Goal: Task Accomplishment & Management: Manage account settings

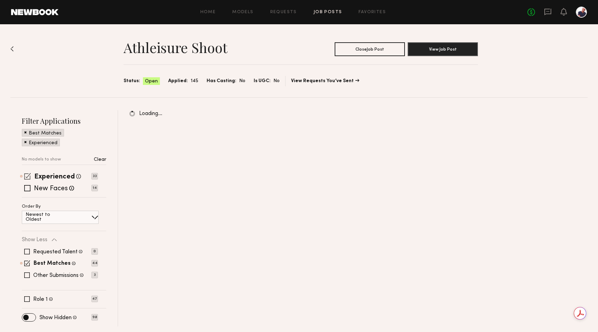
click at [26, 175] on span at bounding box center [27, 176] width 7 height 7
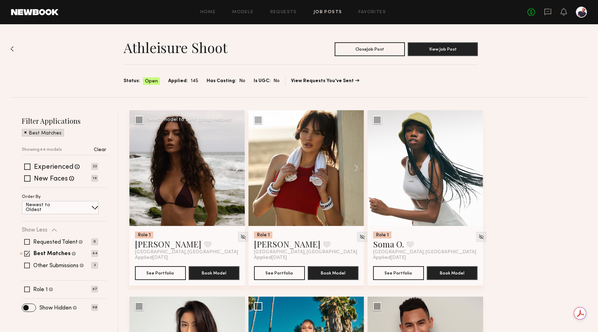
click at [239, 167] on button at bounding box center [234, 168] width 22 height 116
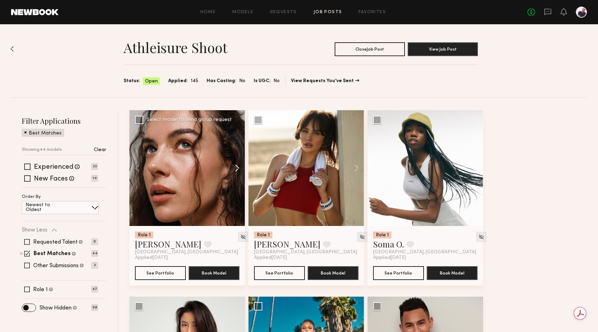
click at [239, 167] on button at bounding box center [234, 168] width 22 height 116
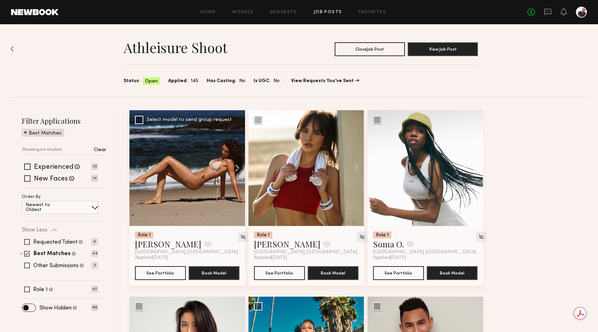
click at [239, 167] on button at bounding box center [234, 168] width 22 height 116
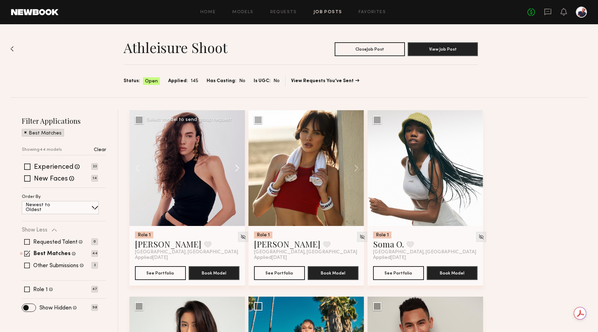
click at [239, 167] on button at bounding box center [234, 168] width 22 height 116
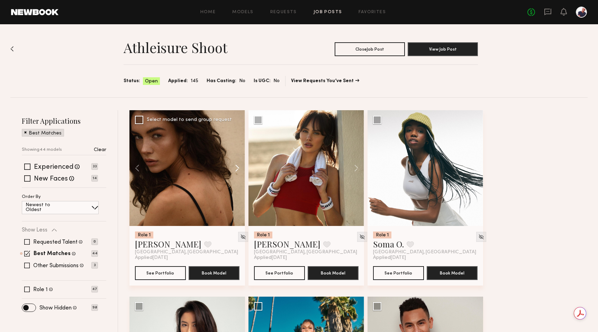
click at [239, 167] on button at bounding box center [234, 168] width 22 height 116
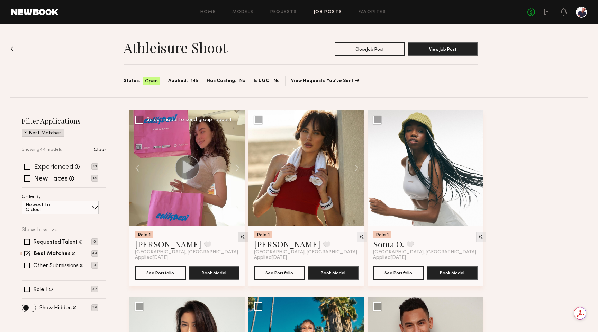
click at [240, 237] on img at bounding box center [243, 237] width 6 height 6
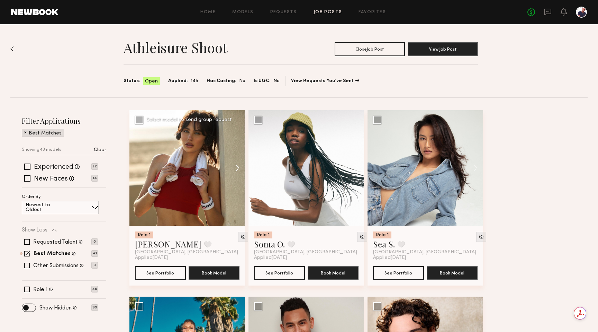
click at [234, 170] on button at bounding box center [234, 168] width 22 height 116
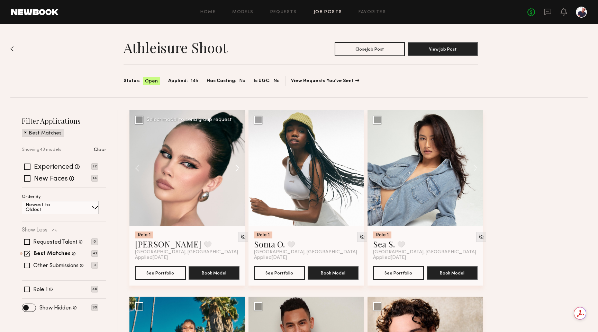
click at [234, 170] on button at bounding box center [234, 168] width 22 height 116
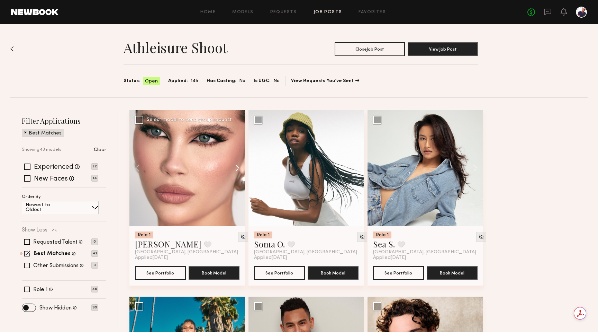
click at [234, 170] on button at bounding box center [234, 168] width 22 height 116
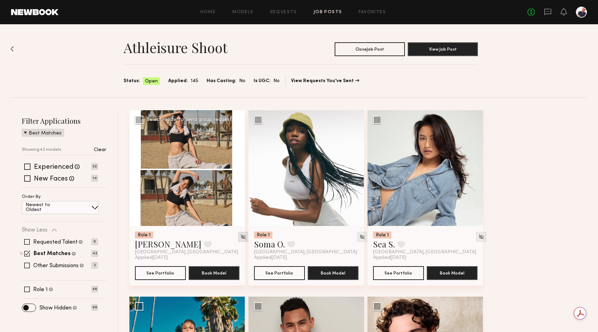
click at [240, 238] on img at bounding box center [243, 237] width 6 height 6
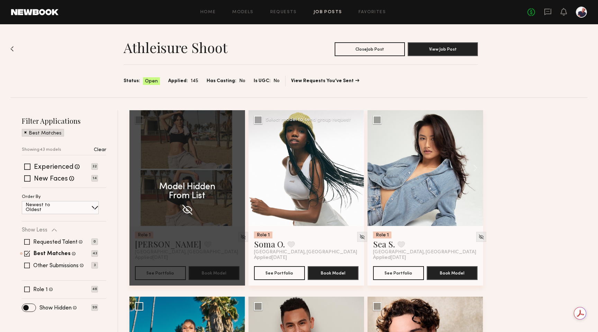
click at [358, 169] on button at bounding box center [353, 168] width 22 height 116
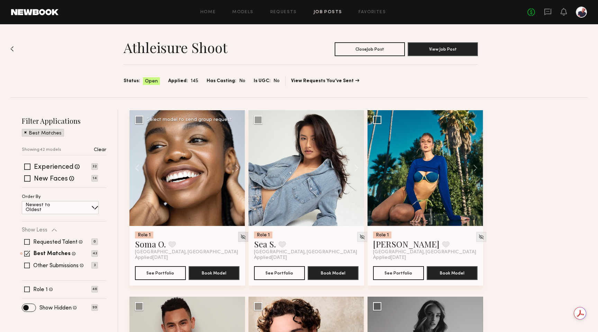
click at [240, 236] on img at bounding box center [243, 237] width 6 height 6
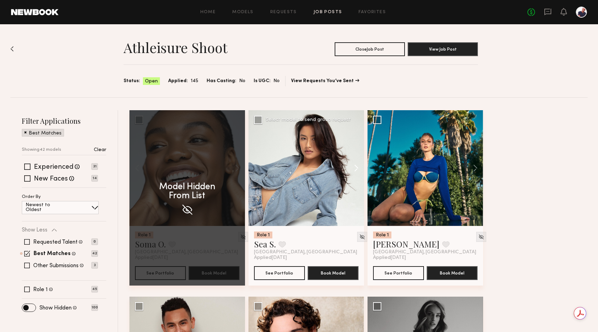
click at [355, 164] on button at bounding box center [353, 168] width 22 height 116
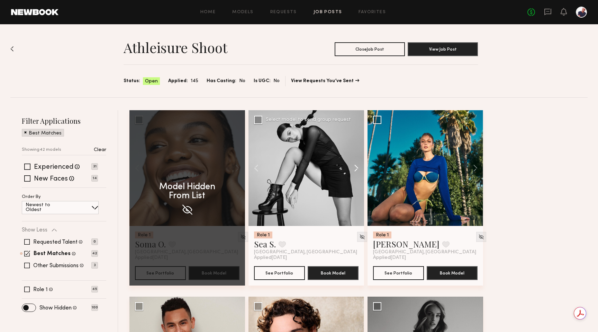
click at [355, 164] on button at bounding box center [353, 168] width 22 height 116
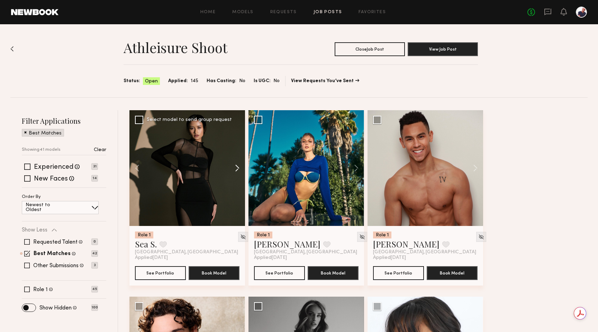
click at [355, 164] on button at bounding box center [353, 168] width 22 height 116
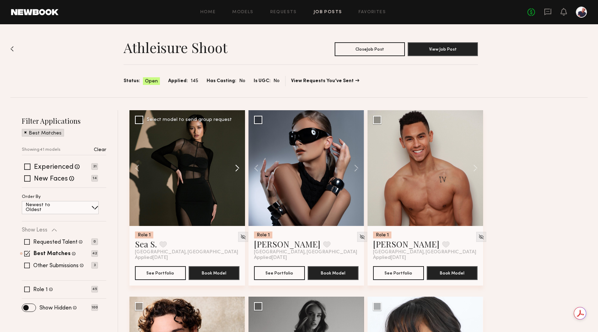
click at [355, 164] on button at bounding box center [353, 168] width 22 height 116
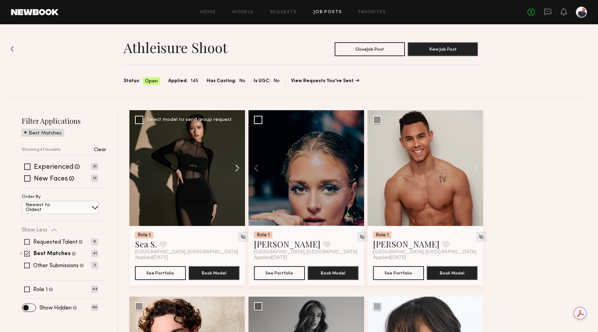
click at [235, 164] on button at bounding box center [234, 168] width 22 height 116
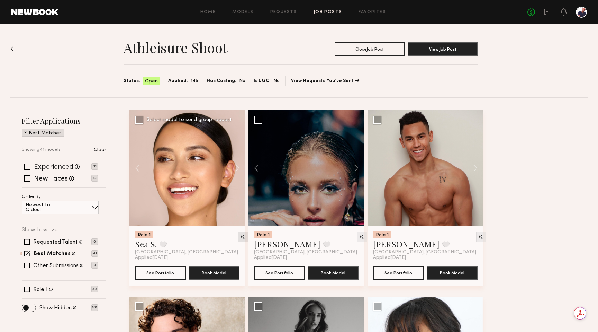
click at [240, 237] on img at bounding box center [243, 237] width 6 height 6
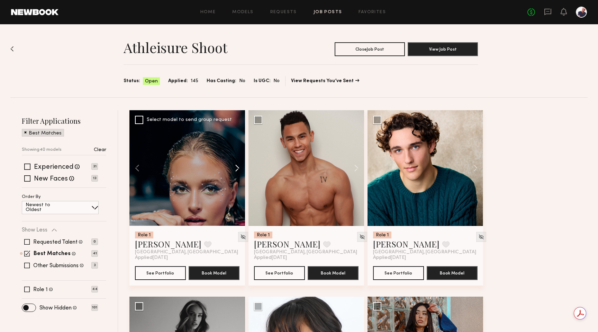
click at [237, 166] on button at bounding box center [234, 168] width 22 height 116
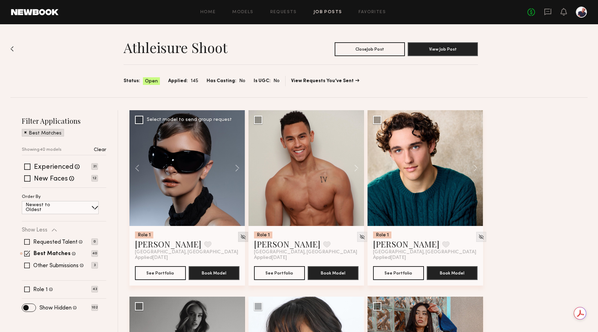
click at [240, 235] on img at bounding box center [243, 237] width 6 height 6
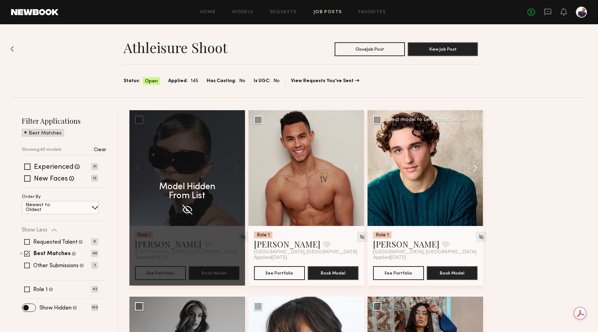
click at [474, 164] on button at bounding box center [472, 168] width 22 height 116
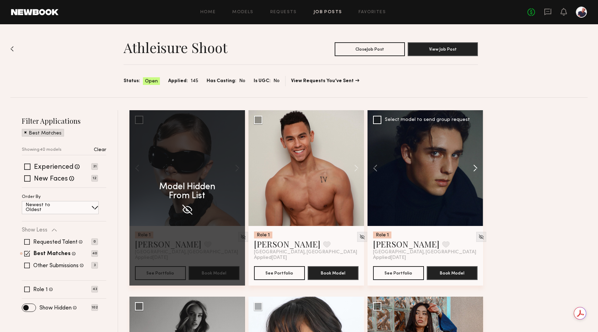
click at [474, 164] on button at bounding box center [472, 168] width 22 height 116
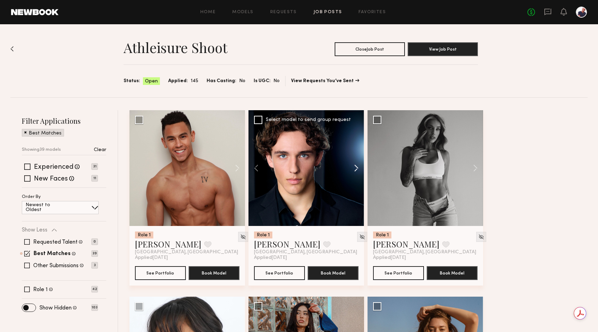
click at [352, 166] on button at bounding box center [353, 168] width 22 height 116
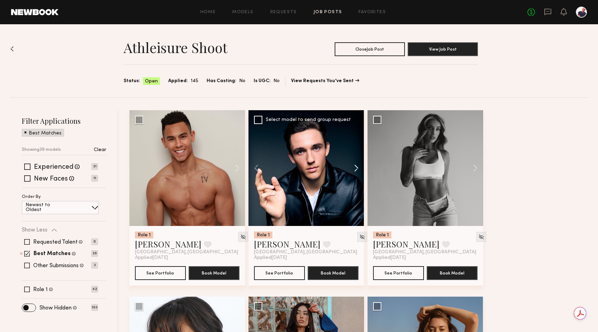
click at [352, 166] on button at bounding box center [353, 168] width 22 height 116
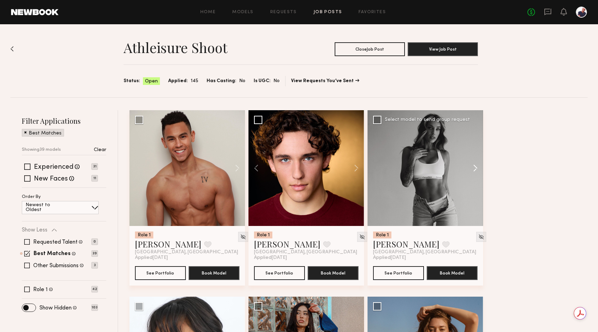
click at [477, 167] on button at bounding box center [472, 168] width 22 height 116
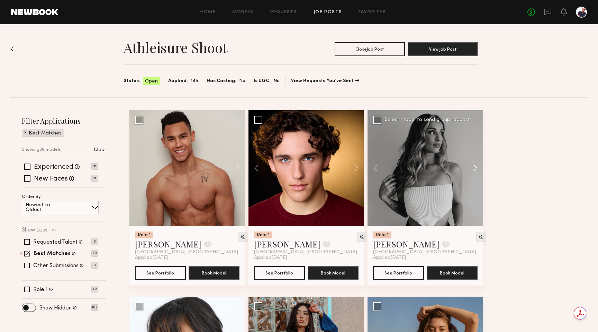
click at [477, 167] on button at bounding box center [472, 168] width 22 height 116
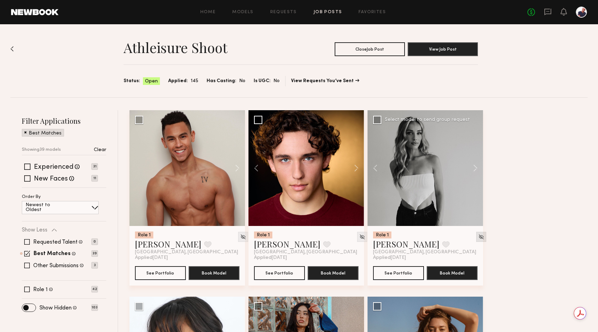
click at [478, 234] on img at bounding box center [481, 237] width 6 height 6
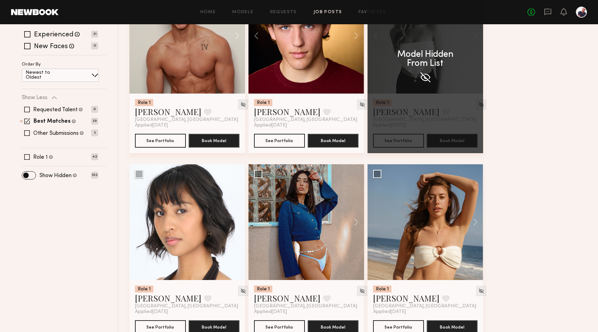
scroll to position [163, 0]
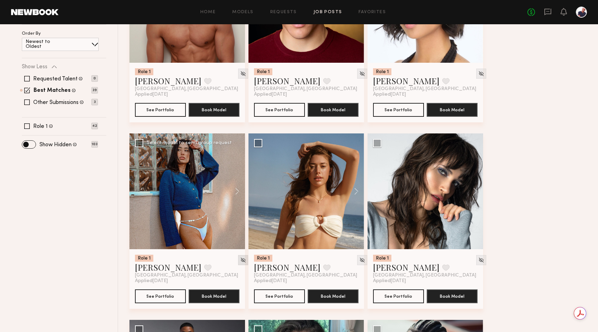
click at [240, 259] on img at bounding box center [243, 260] width 6 height 6
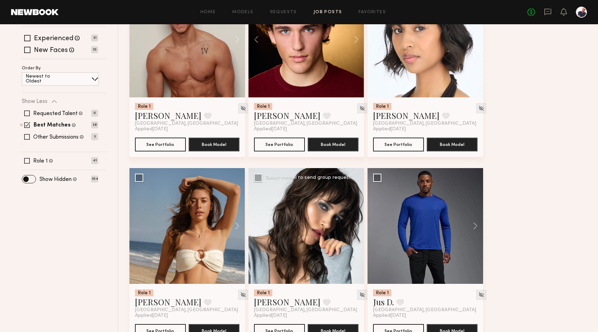
scroll to position [124, 0]
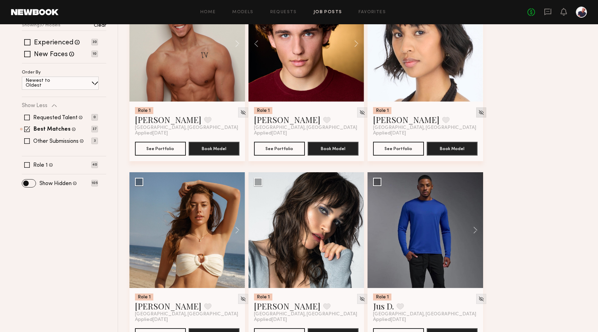
click at [478, 111] on img at bounding box center [481, 112] width 6 height 6
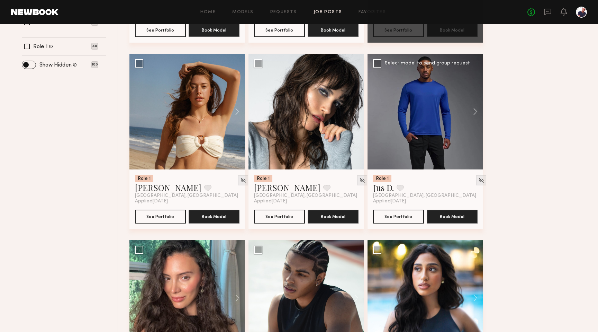
scroll to position [248, 0]
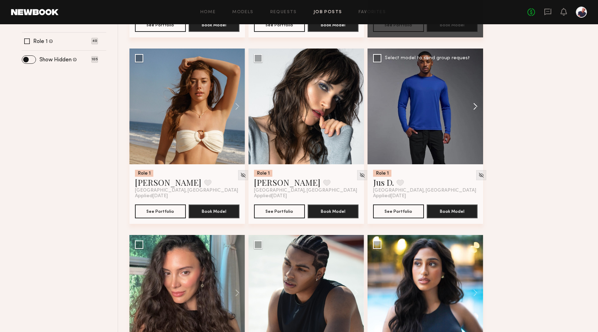
click at [476, 108] on button at bounding box center [472, 106] width 22 height 116
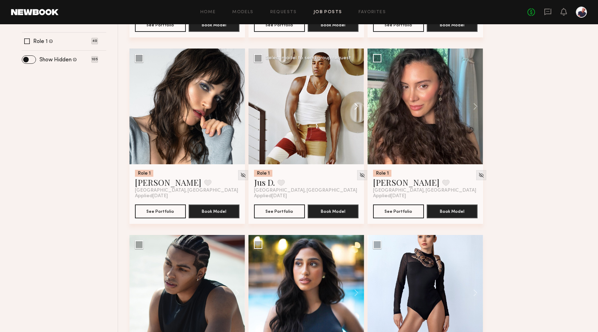
click at [358, 104] on button at bounding box center [353, 106] width 22 height 116
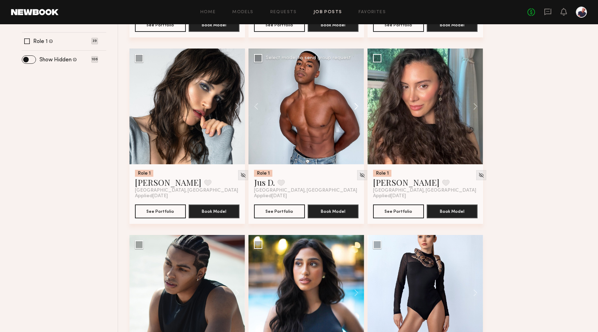
click at [358, 104] on button at bounding box center [353, 106] width 22 height 116
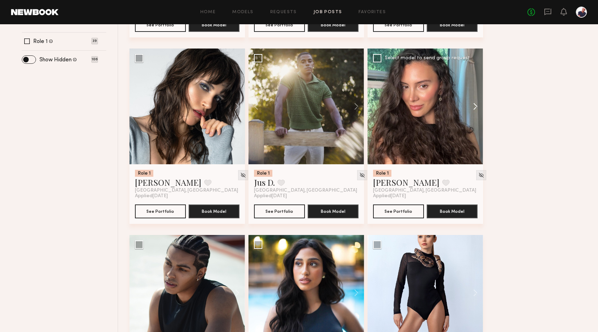
click at [477, 106] on button at bounding box center [472, 106] width 22 height 116
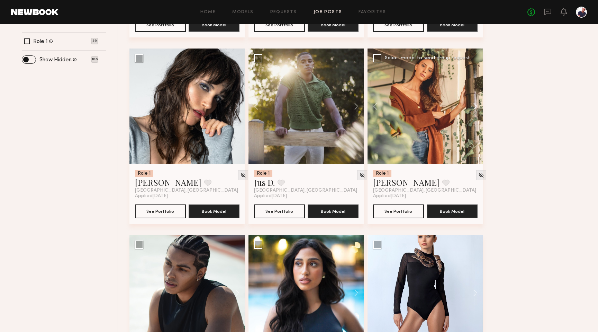
click at [477, 106] on button at bounding box center [472, 106] width 22 height 116
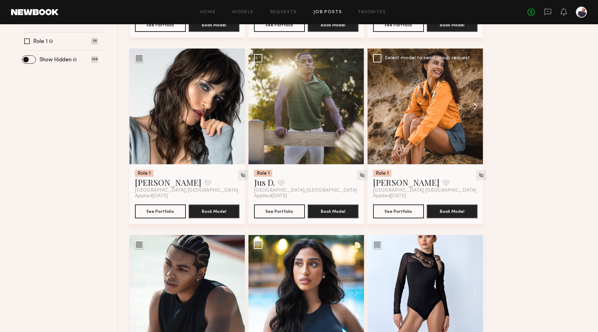
click at [477, 106] on button at bounding box center [472, 106] width 22 height 116
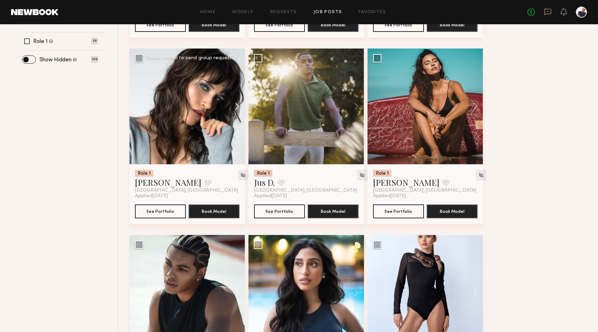
click at [235, 109] on button at bounding box center [234, 106] width 22 height 116
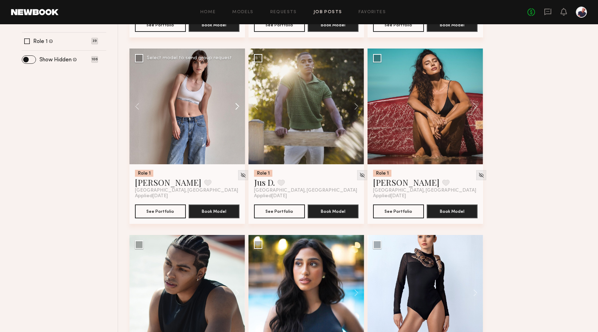
click at [235, 109] on button at bounding box center [234, 106] width 22 height 116
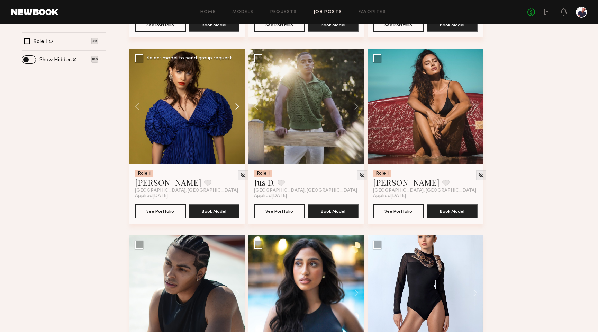
click at [235, 109] on button at bounding box center [234, 106] width 22 height 116
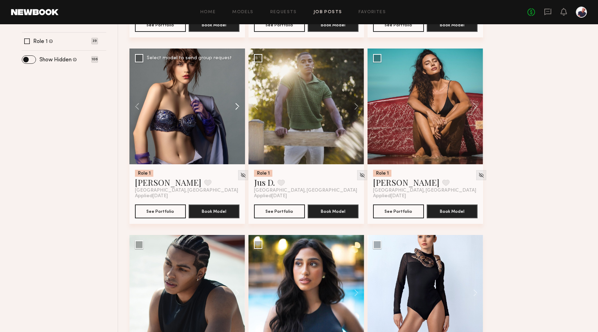
click at [235, 109] on button at bounding box center [234, 106] width 22 height 116
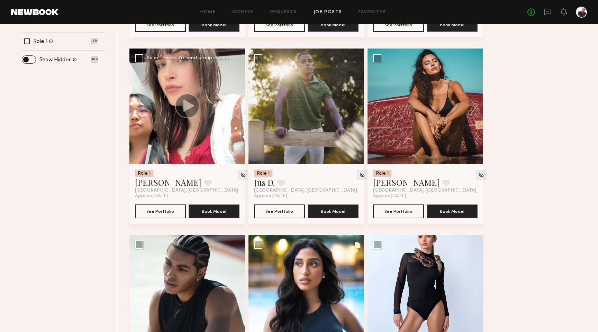
click at [235, 109] on button at bounding box center [234, 106] width 22 height 116
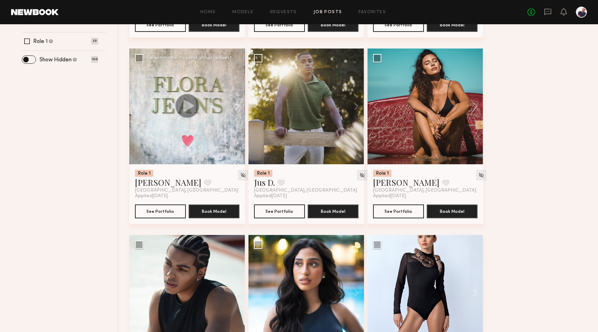
click at [235, 109] on button at bounding box center [234, 106] width 22 height 116
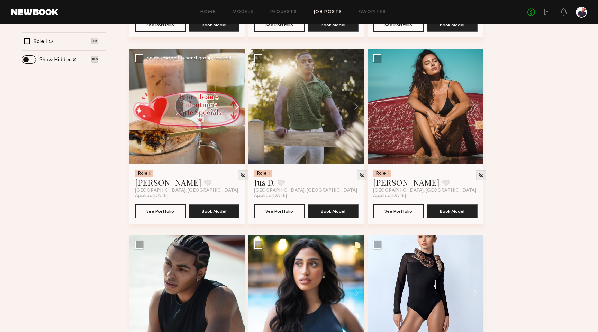
click at [235, 109] on button at bounding box center [234, 106] width 22 height 116
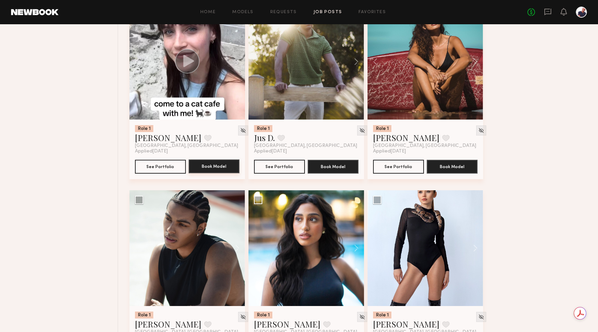
scroll to position [344, 0]
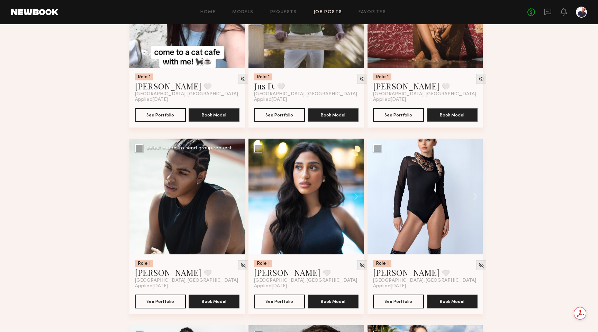
click at [238, 198] on button at bounding box center [234, 196] width 22 height 116
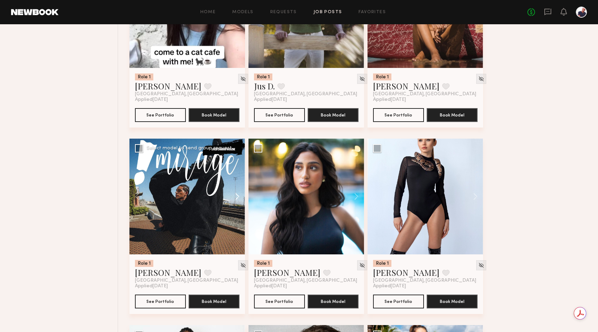
click at [238, 198] on button at bounding box center [234, 196] width 22 height 116
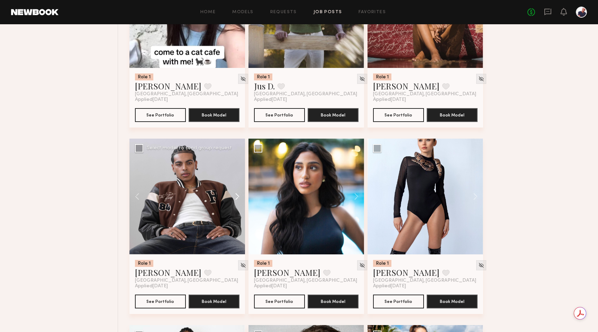
click at [238, 198] on button at bounding box center [234, 196] width 22 height 116
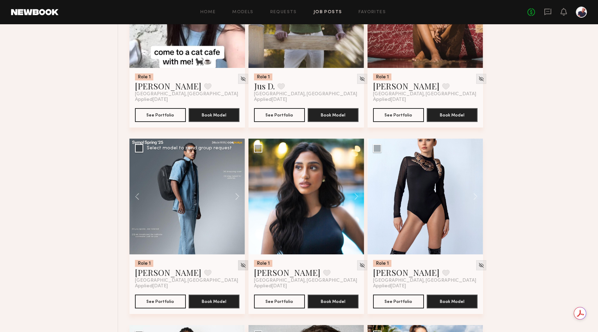
click at [240, 268] on img at bounding box center [243, 265] width 6 height 6
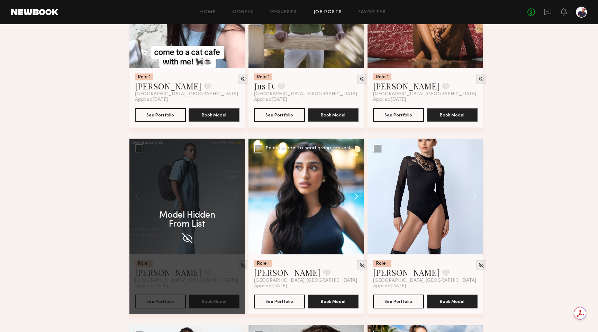
click at [357, 196] on button at bounding box center [353, 196] width 22 height 116
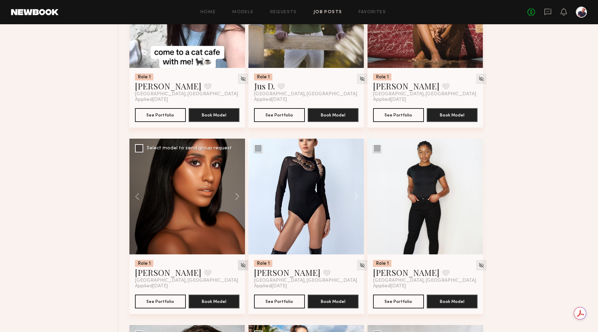
click at [240, 267] on img at bounding box center [243, 265] width 6 height 6
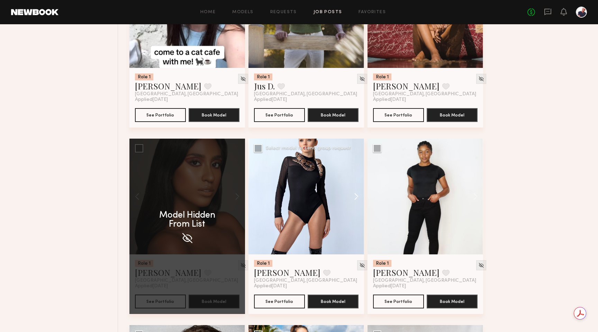
click at [357, 199] on button at bounding box center [353, 196] width 22 height 116
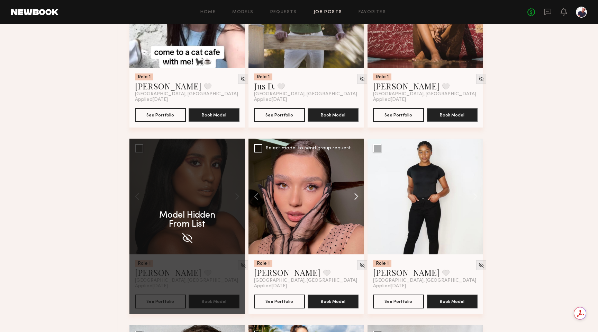
click at [357, 199] on button at bounding box center [353, 196] width 22 height 116
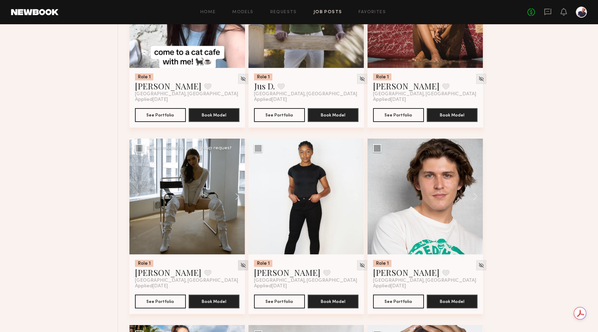
click at [240, 268] on img at bounding box center [243, 265] width 6 height 6
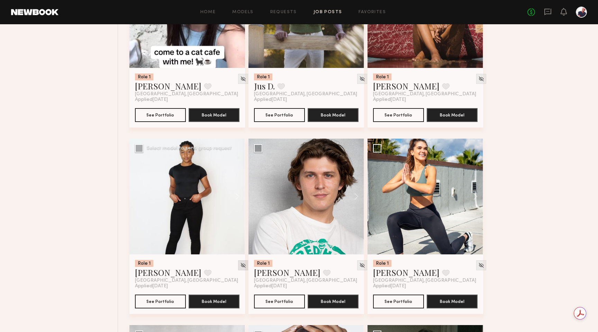
click at [240, 267] on img at bounding box center [243, 265] width 6 height 6
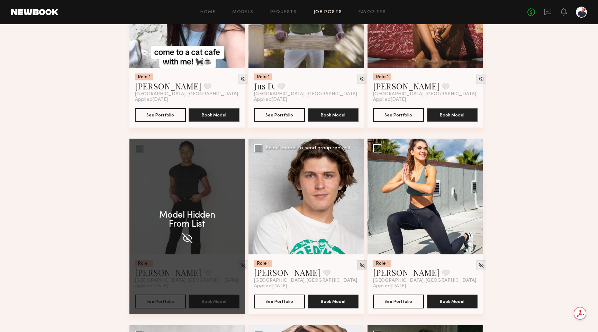
click at [359, 266] on img at bounding box center [362, 265] width 6 height 6
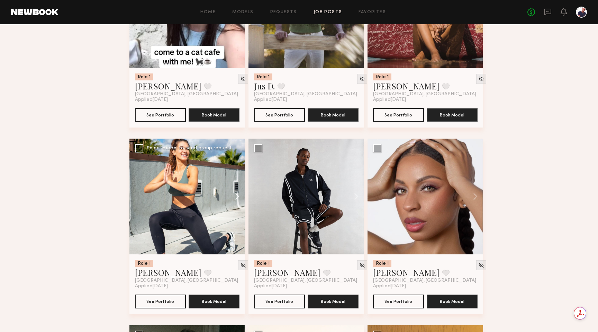
click at [240, 196] on button at bounding box center [234, 196] width 22 height 116
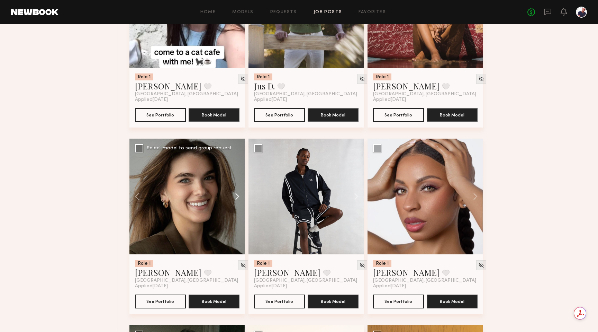
click at [240, 196] on button at bounding box center [234, 196] width 22 height 116
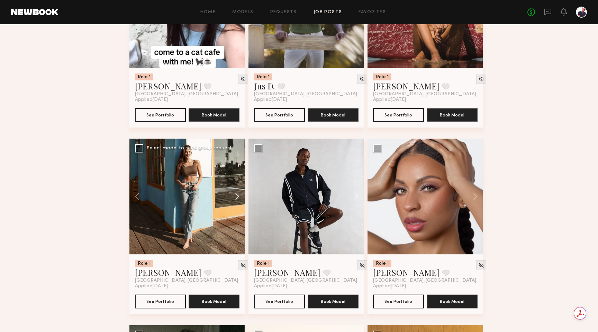
click at [240, 196] on button at bounding box center [234, 196] width 22 height 116
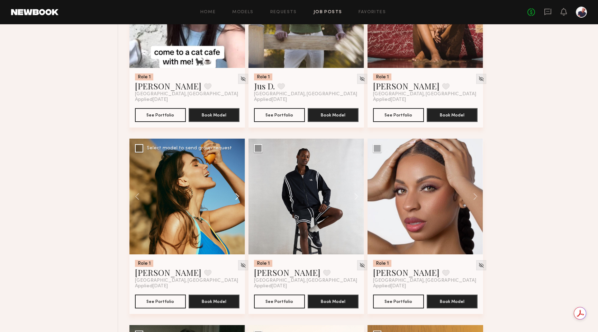
click at [240, 196] on button at bounding box center [234, 196] width 22 height 116
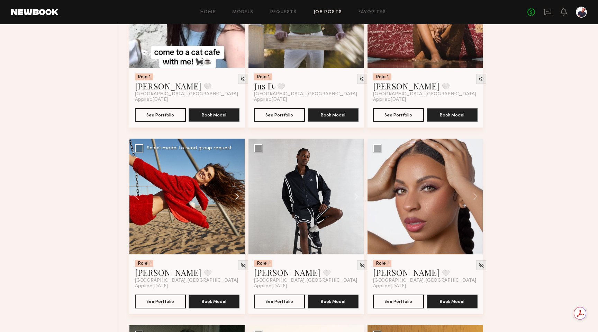
click at [240, 196] on button at bounding box center [234, 196] width 22 height 116
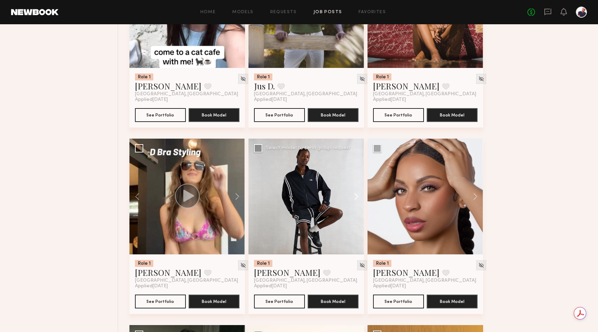
click at [358, 199] on button at bounding box center [353, 196] width 22 height 116
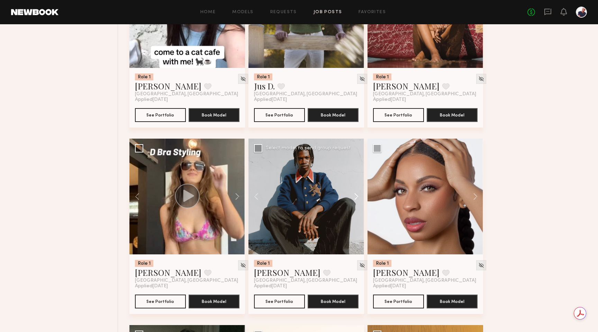
click at [358, 199] on button at bounding box center [353, 196] width 22 height 116
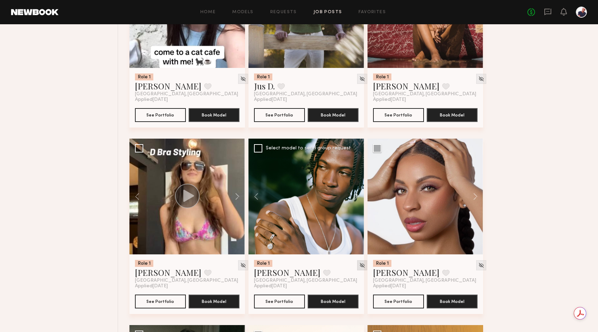
click at [359, 266] on img at bounding box center [362, 265] width 6 height 6
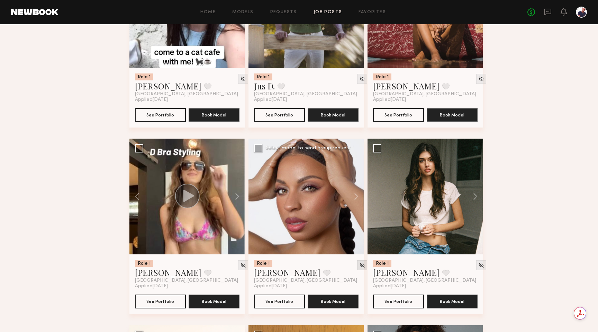
click at [359, 268] on img at bounding box center [362, 265] width 6 height 6
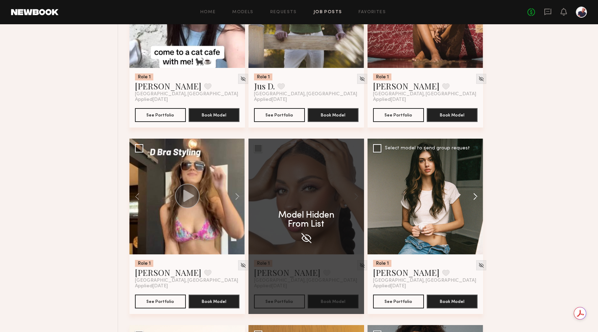
click at [475, 198] on button at bounding box center [472, 196] width 22 height 116
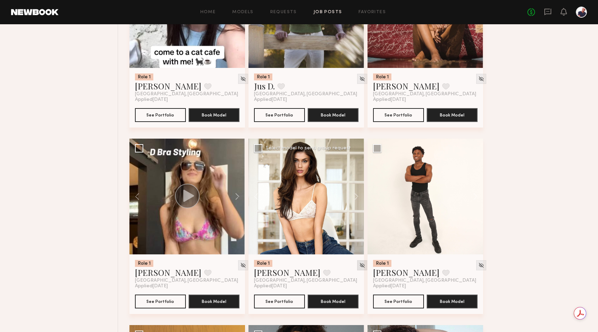
click at [359, 267] on img at bounding box center [362, 265] width 6 height 6
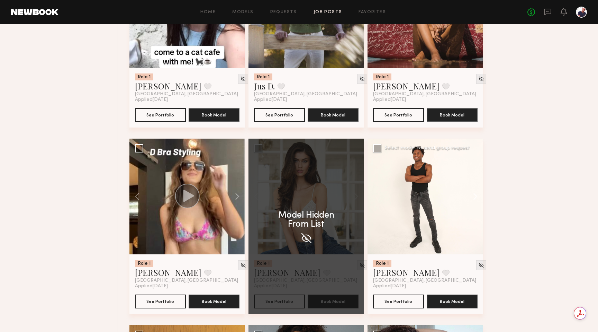
click at [475, 196] on button at bounding box center [472, 196] width 22 height 116
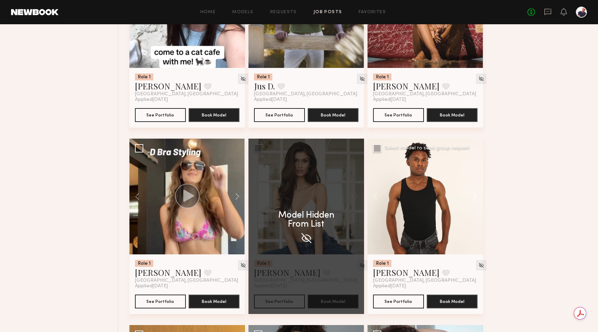
click at [475, 196] on button at bounding box center [472, 196] width 22 height 116
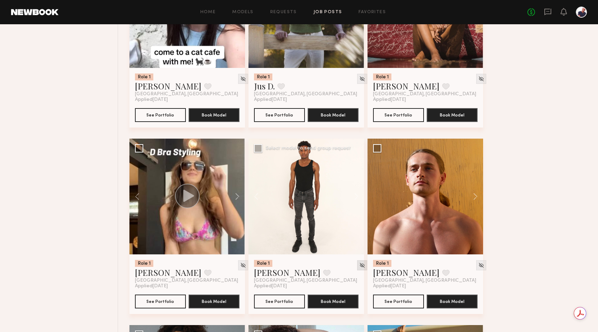
click at [359, 264] on img at bounding box center [362, 265] width 6 height 6
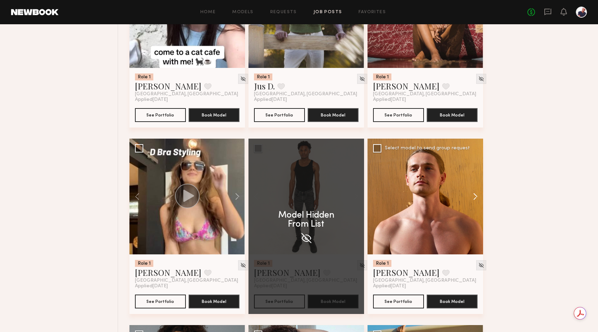
click at [476, 200] on button at bounding box center [472, 196] width 22 height 116
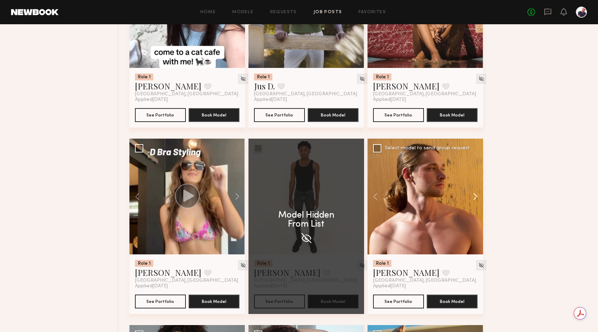
click at [476, 200] on button at bounding box center [472, 196] width 22 height 116
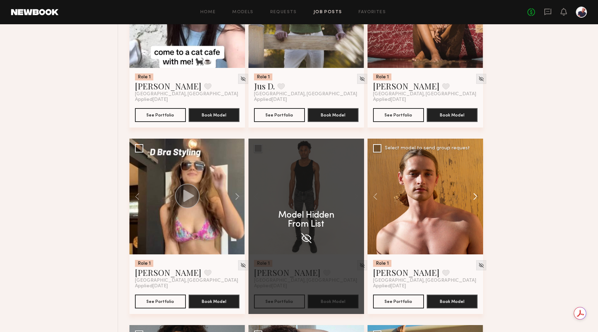
click at [476, 200] on button at bounding box center [472, 196] width 22 height 116
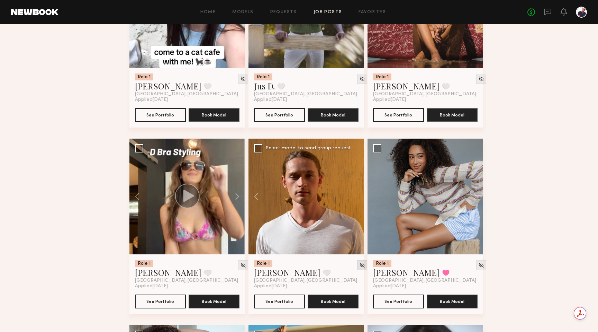
click at [359, 268] on img at bounding box center [362, 265] width 6 height 6
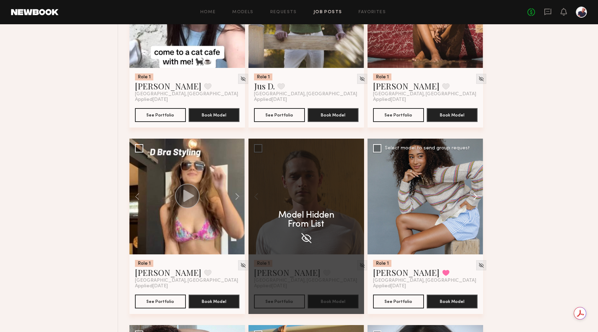
click at [476, 198] on button at bounding box center [472, 196] width 22 height 116
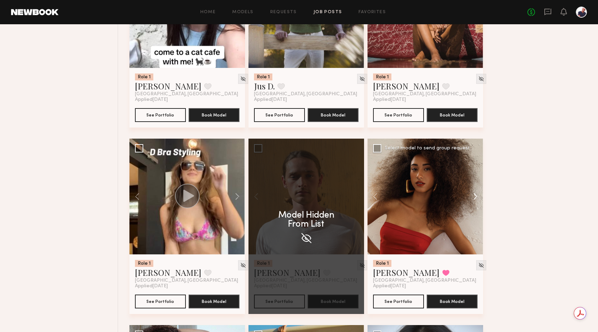
click at [476, 198] on button at bounding box center [472, 196] width 22 height 116
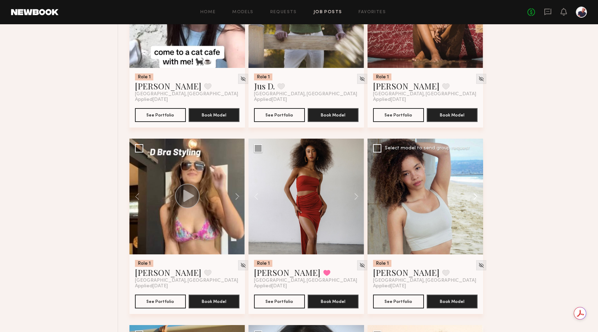
click at [478, 198] on button at bounding box center [472, 196] width 22 height 116
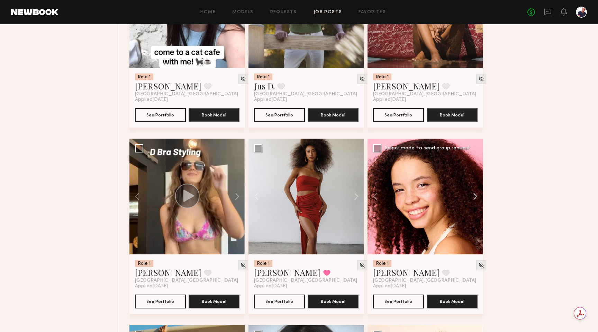
click at [478, 198] on button at bounding box center [472, 196] width 22 height 116
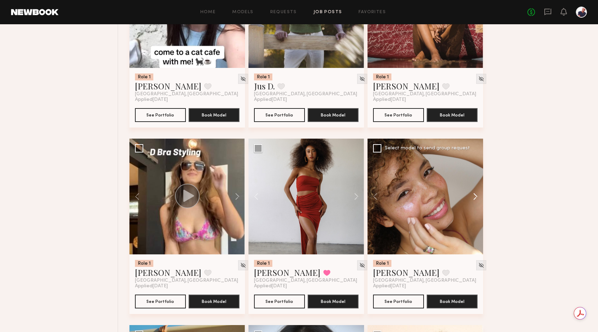
click at [478, 198] on button at bounding box center [472, 196] width 22 height 116
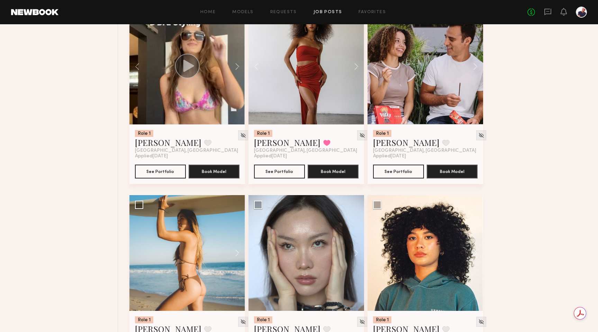
scroll to position [483, 0]
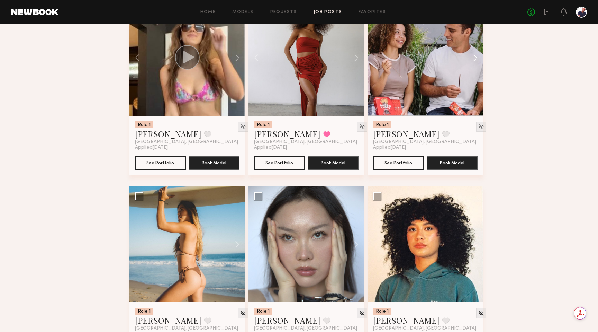
click at [474, 58] on button at bounding box center [472, 58] width 22 height 116
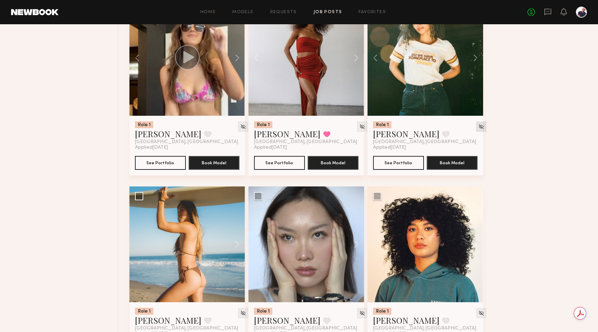
click at [478, 127] on img at bounding box center [481, 127] width 6 height 6
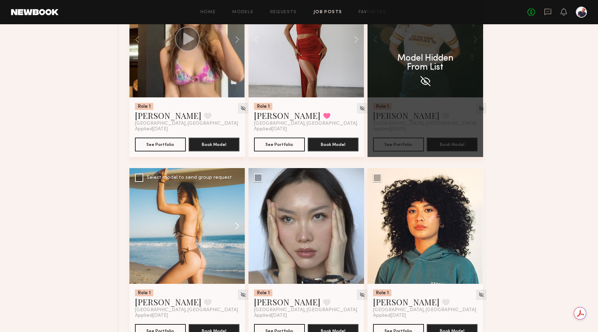
scroll to position [527, 0]
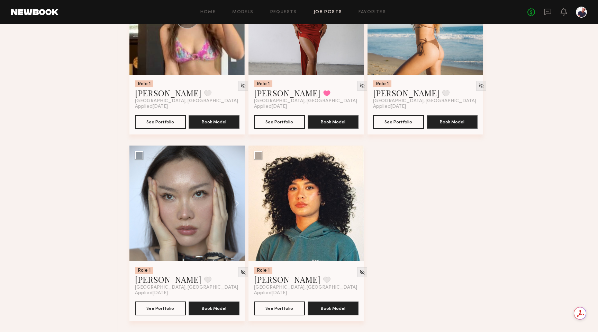
click at [237, 201] on button at bounding box center [234, 203] width 22 height 116
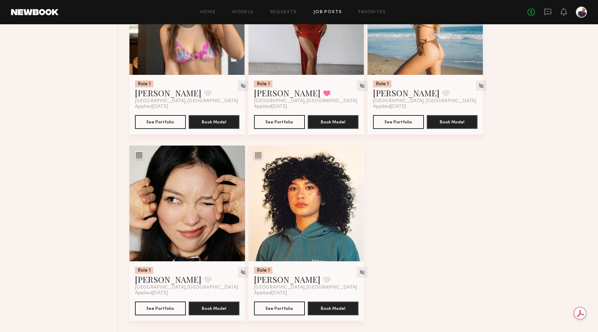
click at [237, 201] on button at bounding box center [234, 203] width 22 height 116
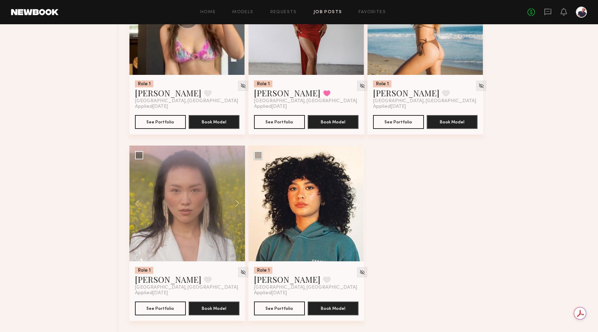
click at [237, 201] on button at bounding box center [234, 203] width 22 height 116
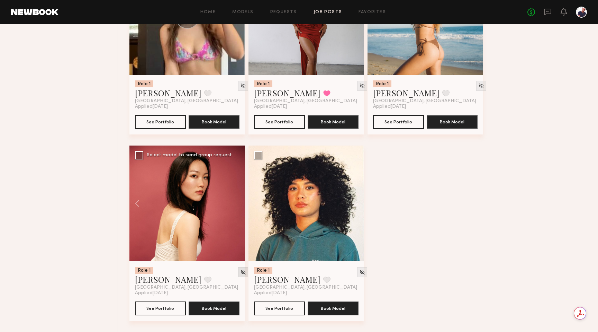
click at [240, 270] on img at bounding box center [243, 272] width 6 height 6
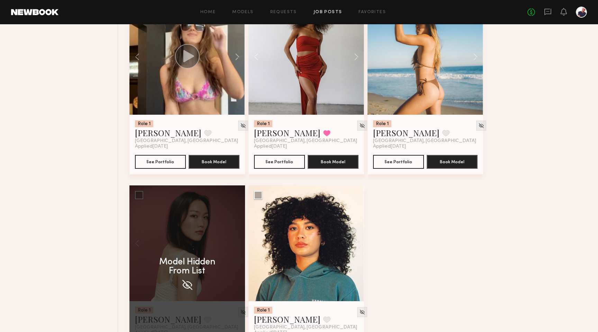
scroll to position [451, 0]
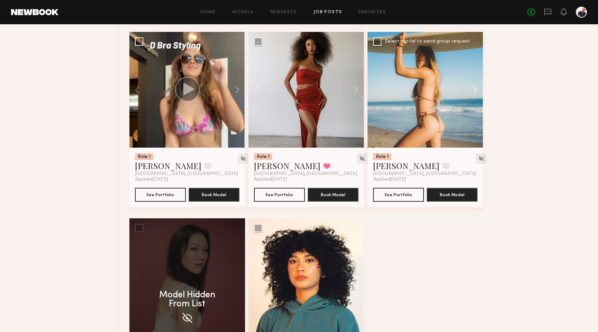
click at [477, 92] on button at bounding box center [472, 90] width 22 height 116
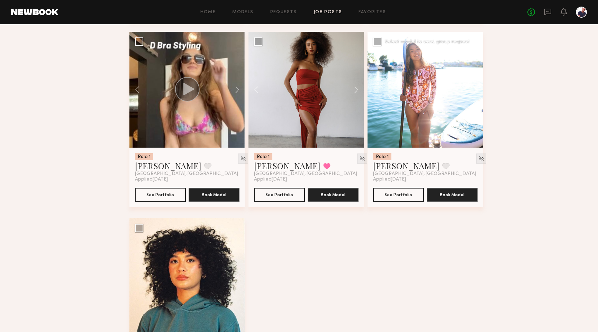
click at [477, 92] on button at bounding box center [472, 90] width 22 height 116
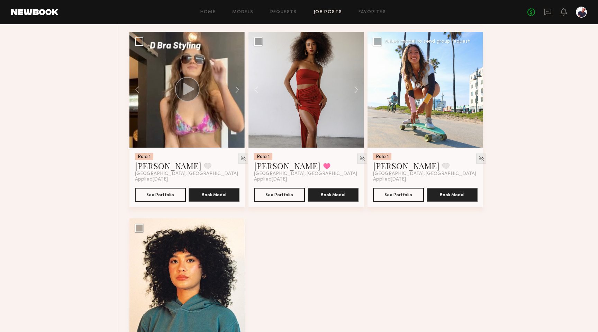
click at [477, 92] on button at bounding box center [472, 90] width 22 height 116
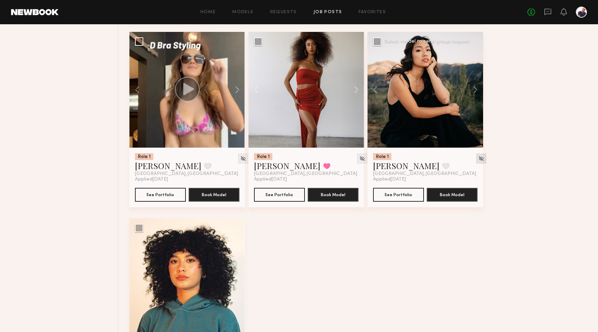
click at [478, 160] on img at bounding box center [481, 158] width 6 height 6
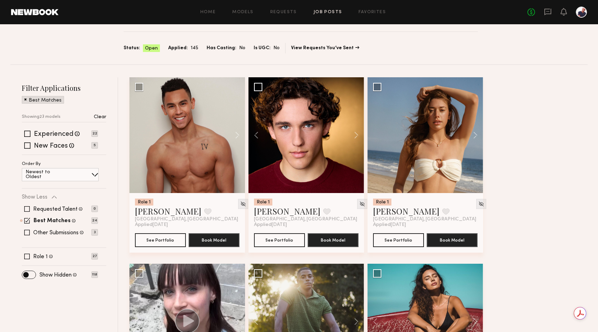
scroll to position [41, 0]
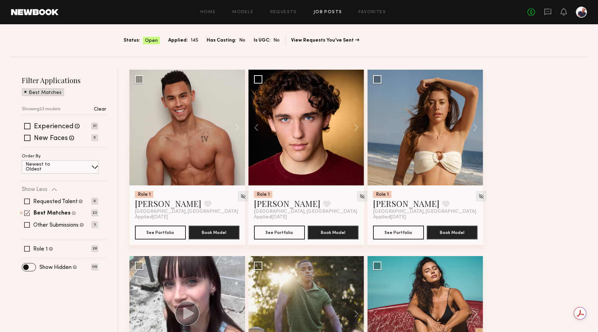
click at [27, 211] on span at bounding box center [27, 213] width 6 height 6
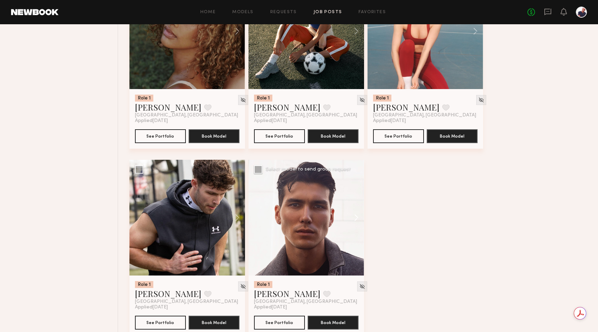
scroll to position [1462, 0]
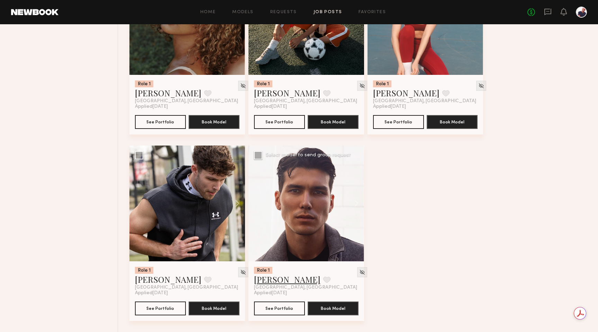
click at [270, 281] on link "Tommy Y." at bounding box center [287, 278] width 66 height 11
click at [153, 280] on link "Dylan W." at bounding box center [168, 278] width 66 height 11
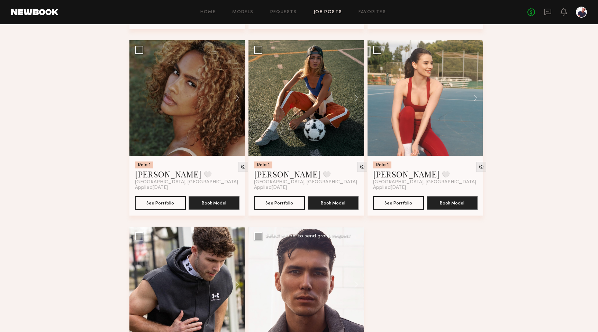
scroll to position [1345, 0]
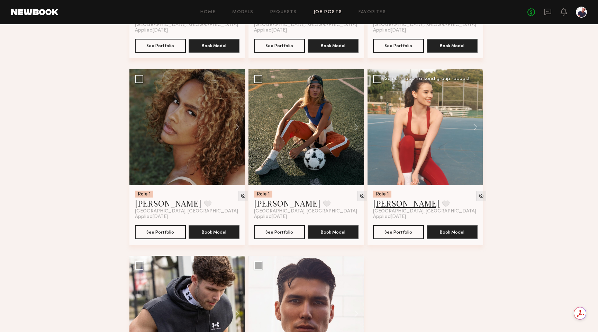
click at [397, 208] on link "Emma H." at bounding box center [406, 202] width 66 height 11
click at [273, 208] on link "Chloe C." at bounding box center [287, 202] width 66 height 11
click at [156, 208] on link "Jordyn F." at bounding box center [168, 202] width 66 height 11
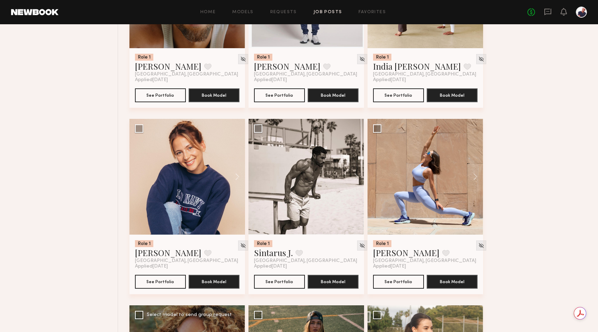
scroll to position [1062, 0]
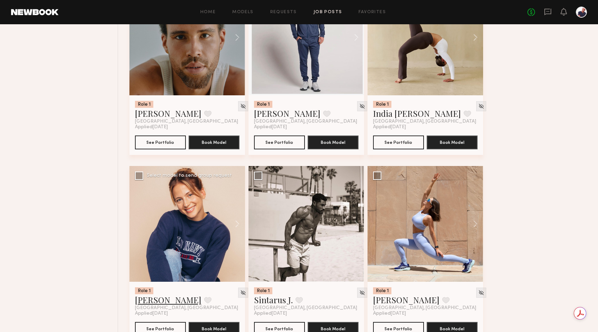
click at [153, 305] on link "Ajla R." at bounding box center [168, 299] width 66 height 11
click at [276, 304] on link "Sintarus J." at bounding box center [273, 299] width 39 height 11
click at [400, 305] on link "Louise M." at bounding box center [406, 299] width 66 height 11
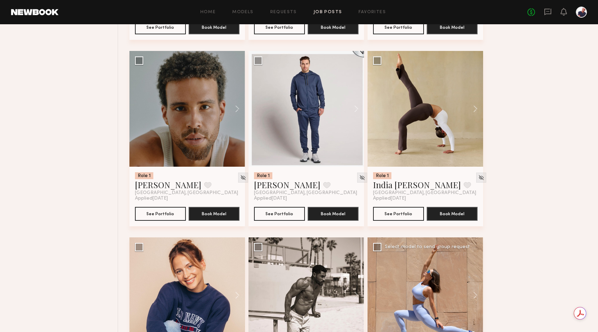
scroll to position [902, 0]
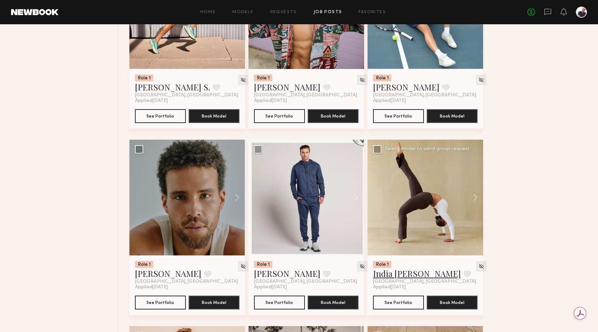
click at [399, 279] on link "India Rae H." at bounding box center [417, 273] width 88 height 11
click at [263, 277] on link "Jake H." at bounding box center [287, 273] width 66 height 11
click at [142, 279] on link "Trae G." at bounding box center [168, 273] width 66 height 11
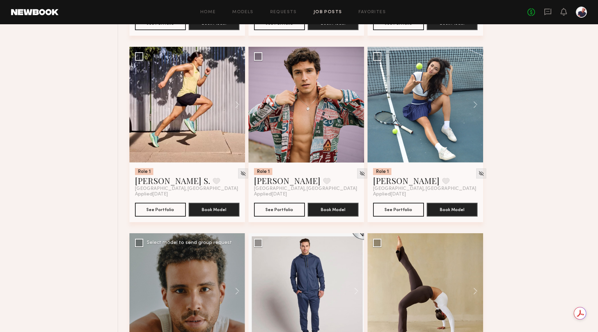
scroll to position [800, 0]
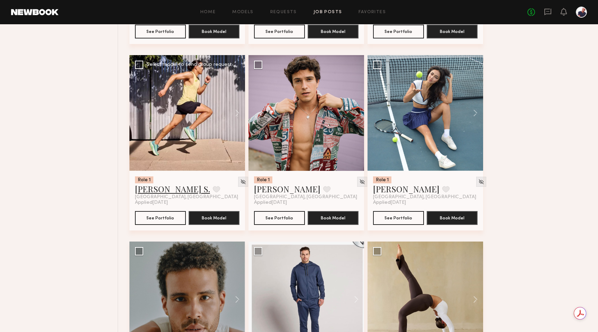
click at [167, 194] on link "Kenan-Eames S." at bounding box center [172, 188] width 75 height 11
click at [266, 194] on link "Xavier G." at bounding box center [287, 188] width 66 height 11
click at [380, 193] on link "Assiya M." at bounding box center [406, 188] width 66 height 11
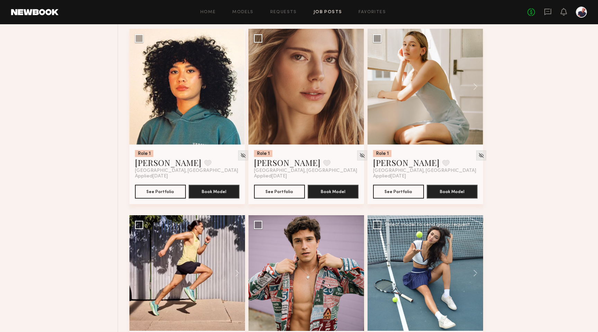
scroll to position [639, 0]
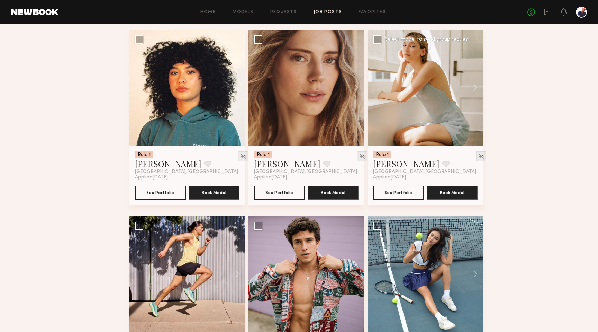
click at [395, 163] on link "Yuliia K." at bounding box center [406, 163] width 66 height 11
click at [261, 169] on link "Oxana Z." at bounding box center [287, 163] width 66 height 11
click at [139, 168] on link "Lua J." at bounding box center [168, 163] width 66 height 11
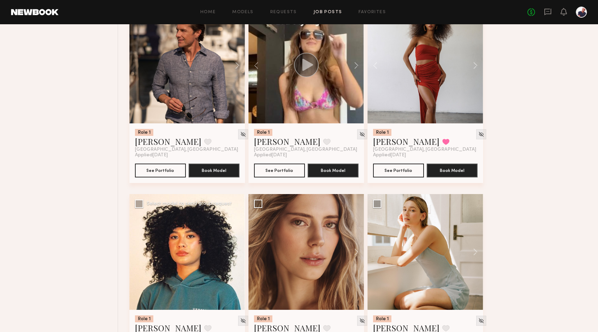
scroll to position [447, 0]
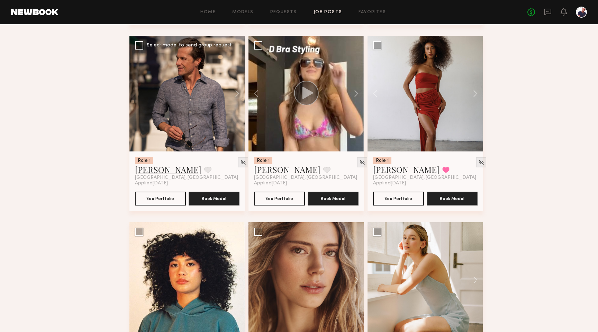
click at [151, 169] on link "Bobby V." at bounding box center [168, 169] width 66 height 11
click at [283, 171] on link "Summerlyn C." at bounding box center [287, 169] width 66 height 11
click at [389, 171] on link "Christina S." at bounding box center [406, 169] width 66 height 11
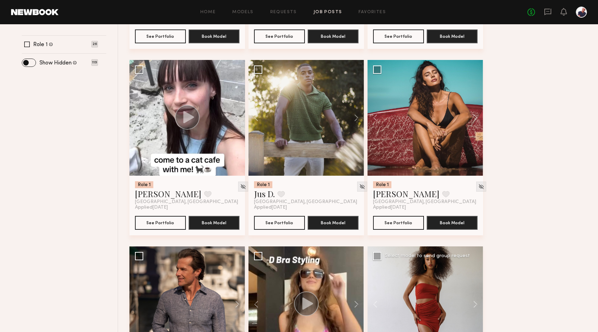
scroll to position [235, 0]
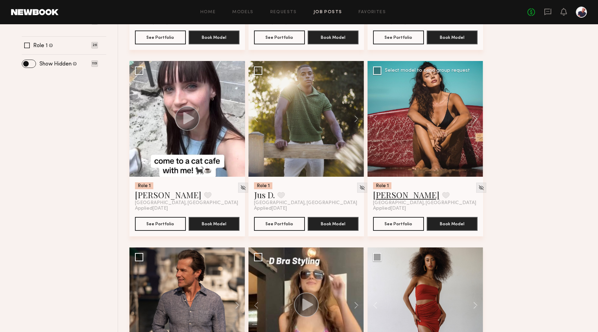
click at [381, 196] on link "Briane J." at bounding box center [406, 194] width 66 height 11
click at [271, 195] on link "Jus D." at bounding box center [264, 194] width 21 height 11
click at [143, 197] on link "Mae B." at bounding box center [168, 194] width 66 height 11
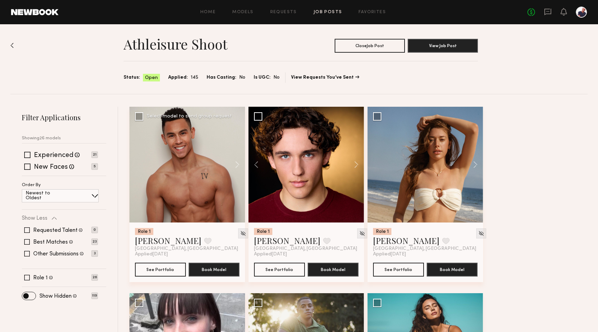
scroll to position [0, 0]
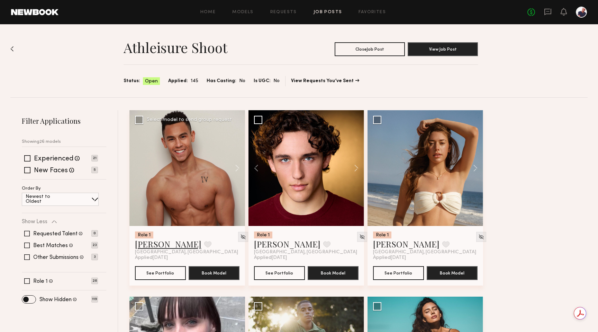
click at [153, 245] on link "Gabe F." at bounding box center [168, 243] width 66 height 11
click at [271, 245] on link "Erick S." at bounding box center [287, 243] width 66 height 11
click at [403, 247] on link "[PERSON_NAME]" at bounding box center [406, 243] width 66 height 11
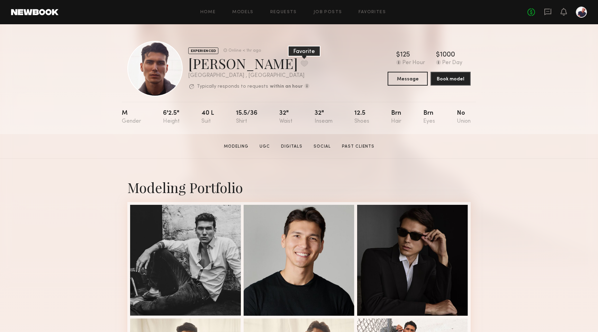
click at [301, 64] on button at bounding box center [304, 63] width 7 height 6
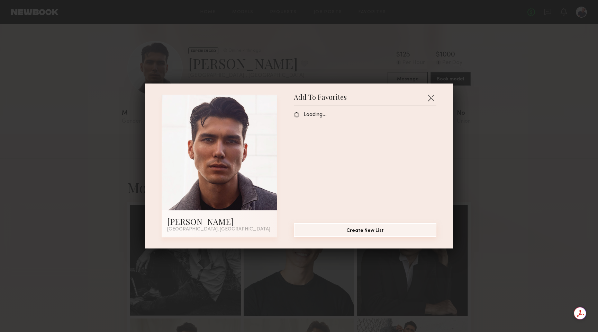
click at [342, 231] on button "Create New List" at bounding box center [365, 230] width 143 height 14
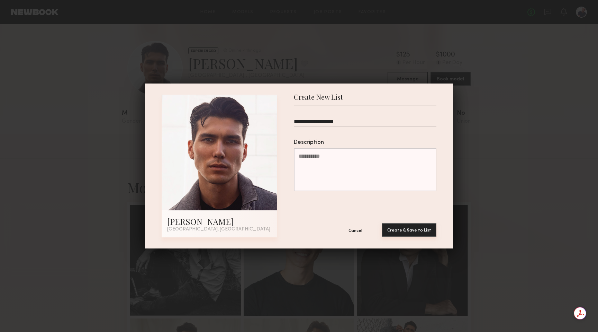
type input "**********"
click at [424, 231] on button "Create & Save to List" at bounding box center [409, 230] width 55 height 14
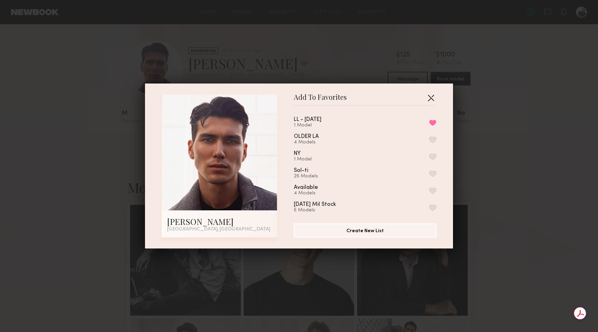
click at [432, 96] on button "button" at bounding box center [430, 97] width 11 height 11
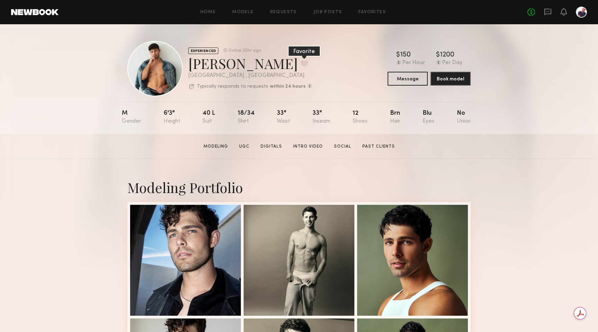
click at [301, 63] on button at bounding box center [304, 63] width 7 height 6
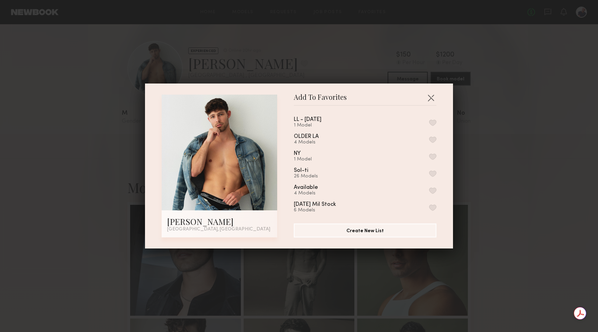
click at [434, 124] on button "button" at bounding box center [432, 122] width 7 height 6
click at [431, 95] on button "button" at bounding box center [430, 97] width 11 height 11
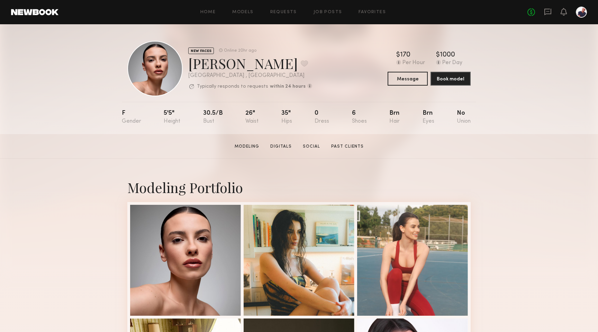
click at [366, 15] on div "Home Models Requests Job Posts Favorites Sign Out No fees up to $5,000" at bounding box center [323, 12] width 529 height 11
click at [368, 14] on link "Favorites" at bounding box center [372, 12] width 27 height 5
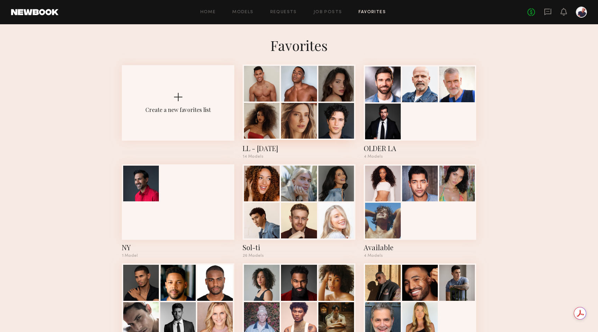
click at [278, 149] on div "LL - [DATE]" at bounding box center [299, 148] width 113 height 10
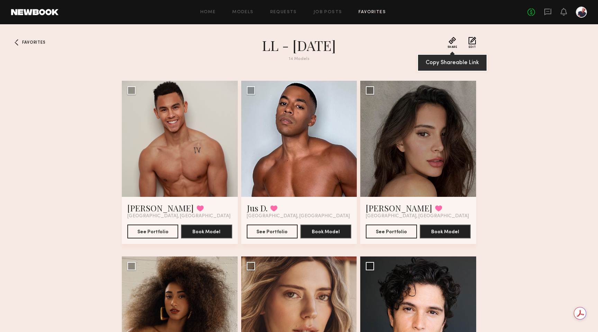
click at [451, 43] on button "Share" at bounding box center [453, 43] width 10 height 12
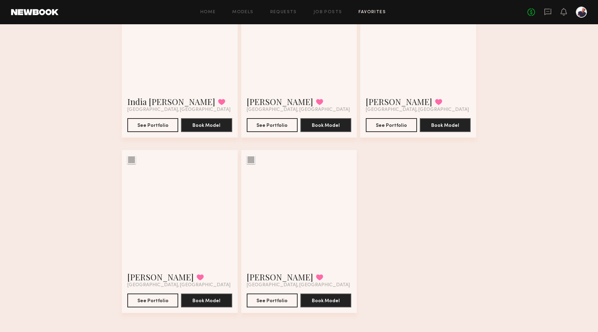
scroll to position [637, 0]
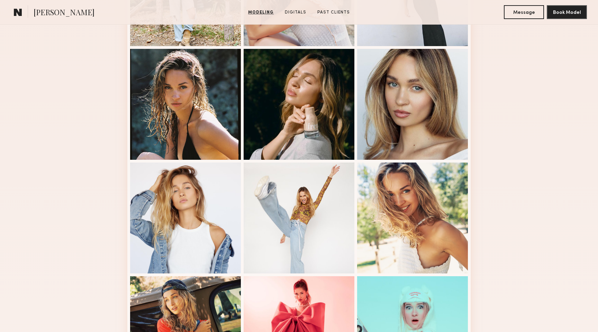
scroll to position [245, 0]
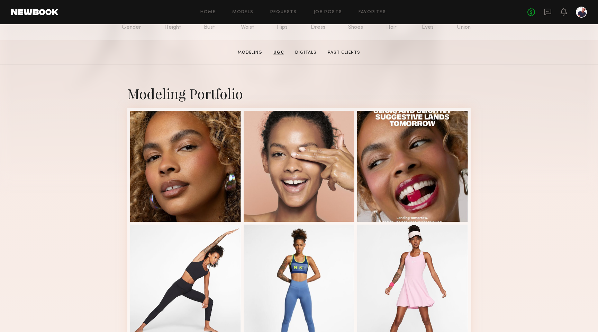
scroll to position [15, 0]
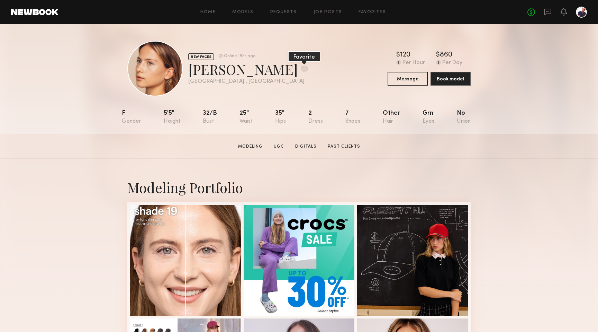
click at [301, 69] on button at bounding box center [304, 69] width 7 height 6
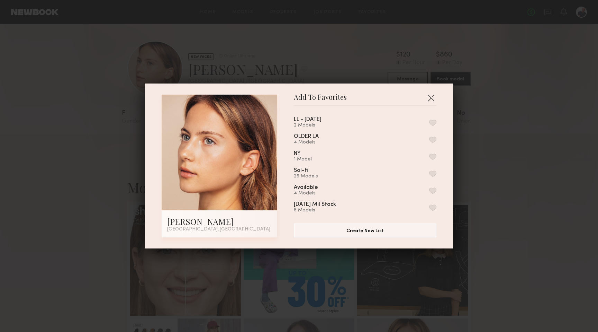
click at [432, 122] on button "button" at bounding box center [432, 122] width 7 height 6
click at [429, 97] on button "button" at bounding box center [430, 97] width 11 height 11
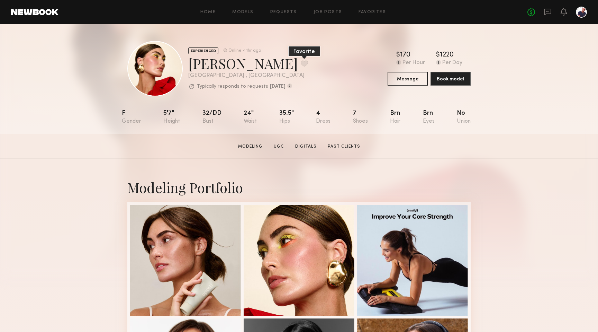
click at [301, 62] on button at bounding box center [304, 63] width 7 height 6
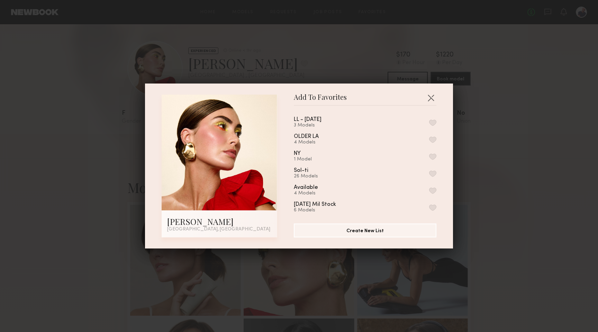
click at [433, 120] on button "button" at bounding box center [432, 122] width 7 height 6
click at [430, 98] on button "button" at bounding box center [430, 97] width 11 height 11
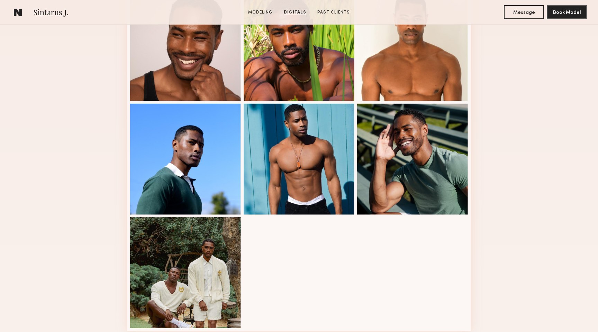
scroll to position [199, 0]
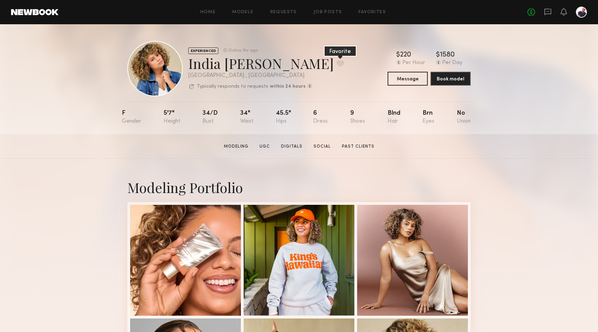
click at [337, 62] on button at bounding box center [340, 63] width 7 height 6
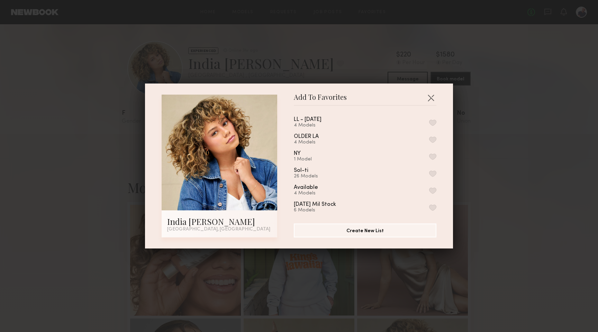
click at [433, 124] on button "button" at bounding box center [432, 122] width 7 height 6
click at [431, 97] on button "button" at bounding box center [430, 97] width 11 height 11
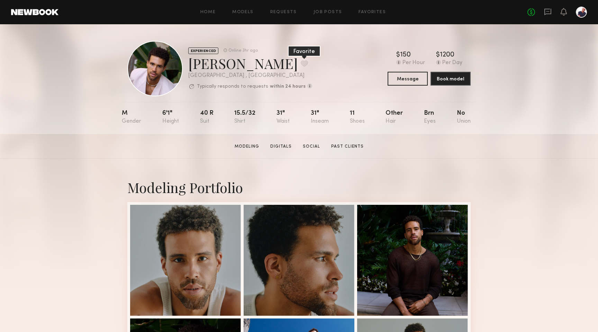
click at [301, 62] on button at bounding box center [304, 63] width 7 height 6
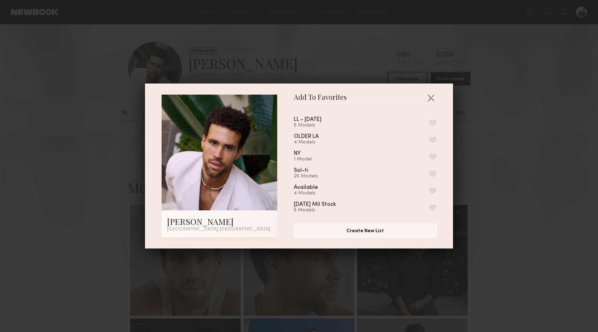
click at [434, 123] on button "button" at bounding box center [432, 122] width 7 height 6
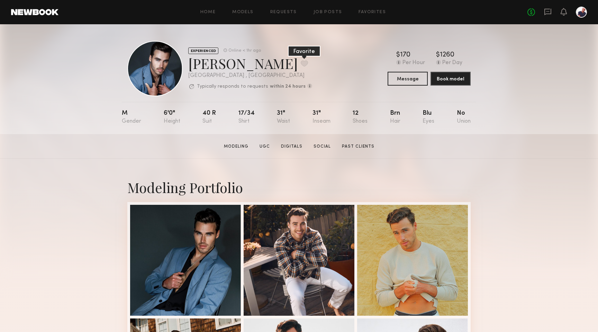
click at [301, 63] on button at bounding box center [304, 63] width 7 height 6
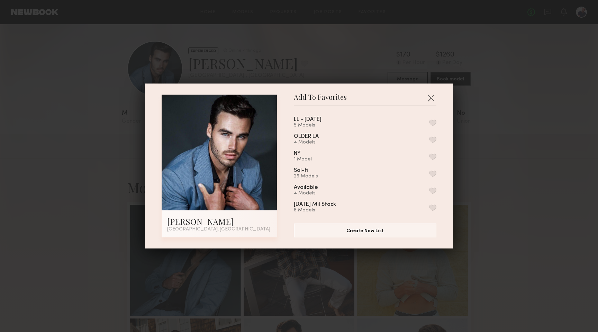
click at [432, 120] on button "button" at bounding box center [432, 122] width 7 height 6
click at [431, 97] on button "button" at bounding box center [430, 97] width 11 height 11
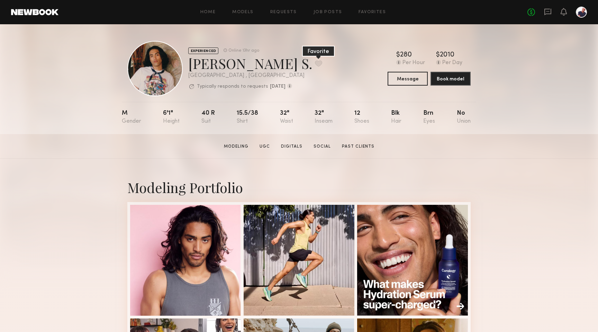
click at [315, 65] on button at bounding box center [318, 63] width 7 height 6
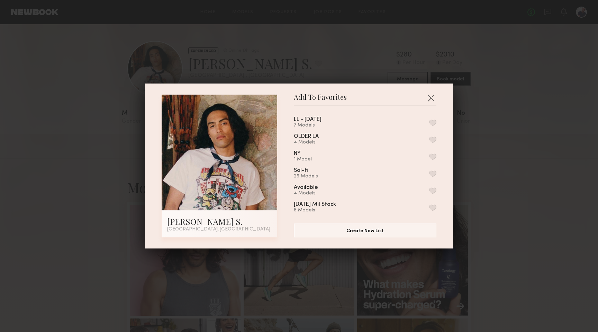
click at [432, 123] on button "button" at bounding box center [432, 122] width 7 height 6
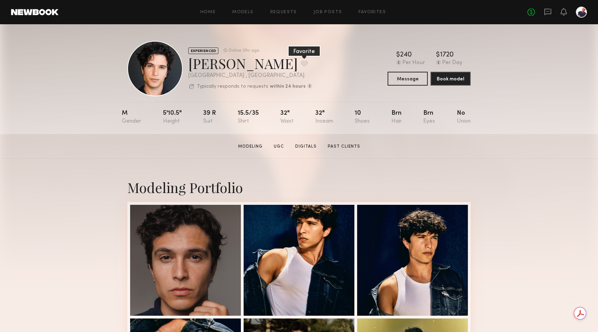
click at [301, 61] on button at bounding box center [304, 63] width 7 height 6
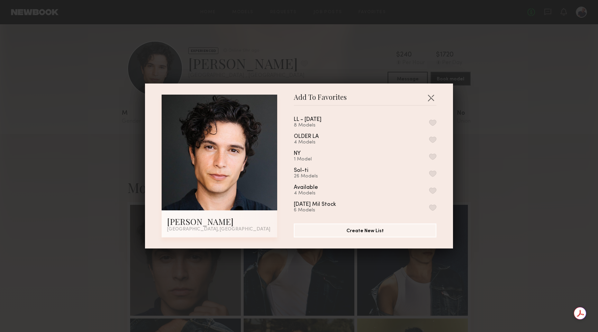
click at [435, 120] on button "button" at bounding box center [432, 122] width 7 height 6
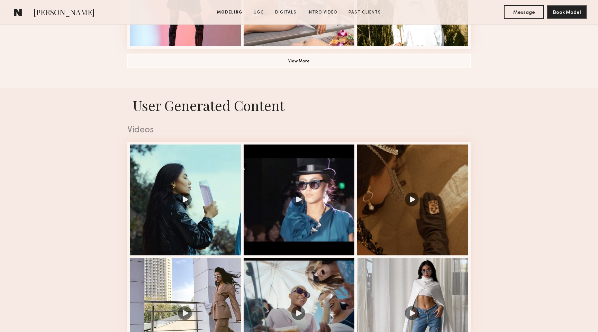
scroll to position [664, 0]
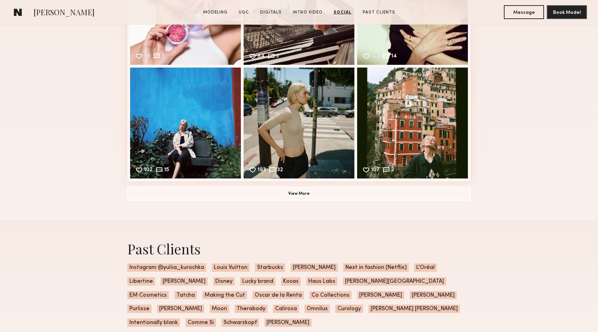
scroll to position [1792, 0]
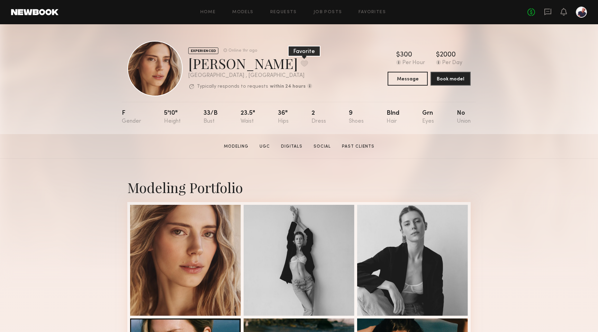
click at [301, 62] on button at bounding box center [304, 63] width 7 height 6
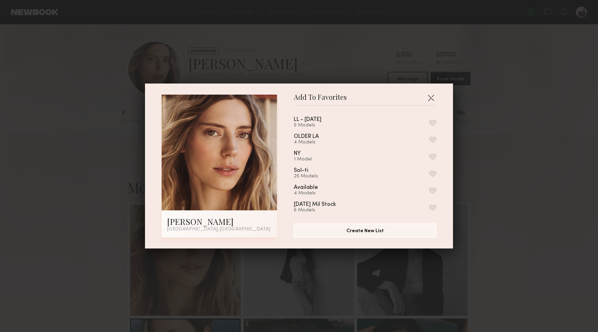
click at [433, 121] on button "button" at bounding box center [432, 122] width 7 height 6
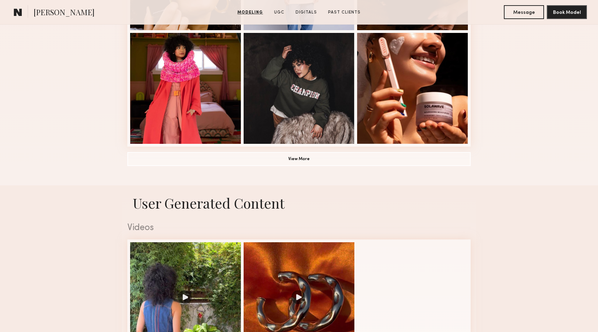
scroll to position [581, 0]
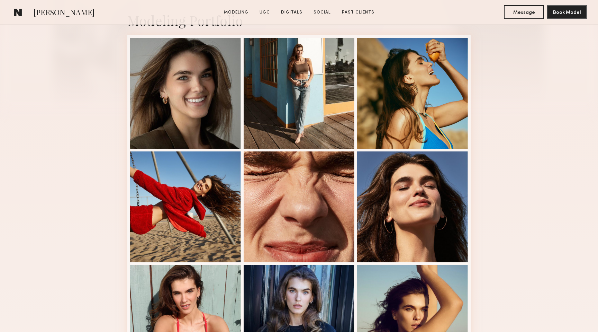
scroll to position [293, 0]
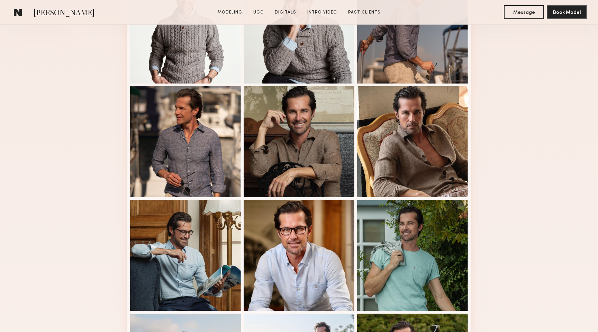
scroll to position [284, 0]
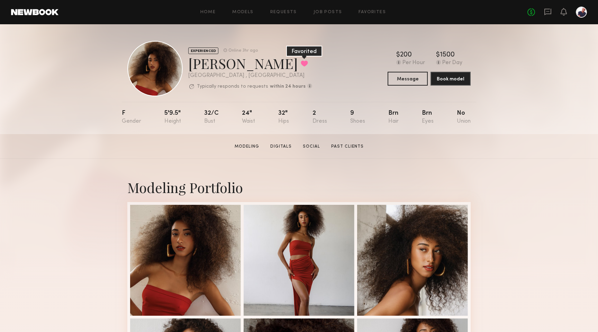
click at [301, 63] on button at bounding box center [304, 63] width 7 height 6
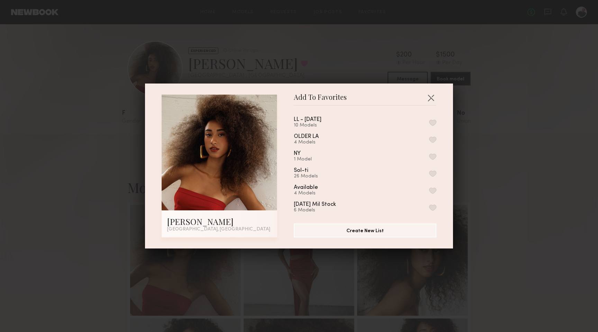
click at [434, 120] on button "button" at bounding box center [432, 122] width 7 height 6
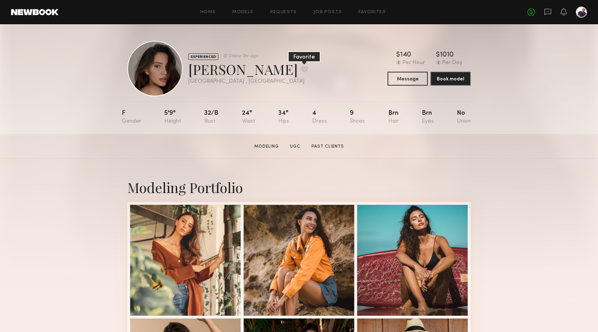
click at [301, 69] on button at bounding box center [304, 69] width 7 height 6
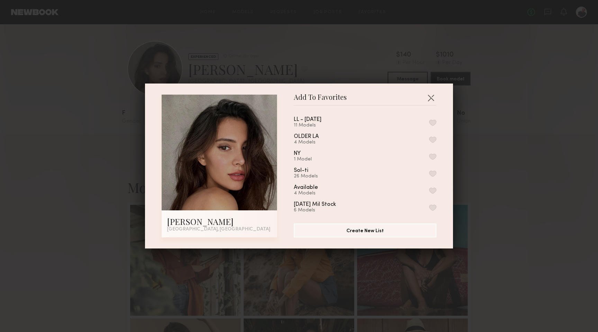
click at [433, 121] on button "button" at bounding box center [432, 122] width 7 height 6
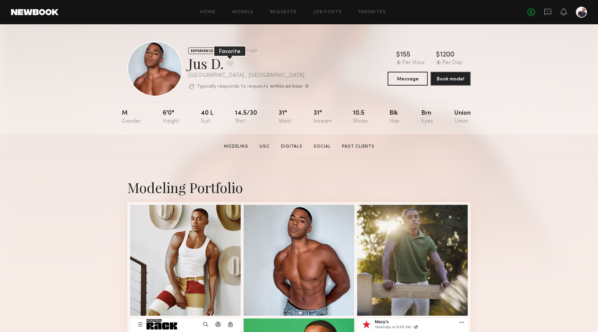
click at [229, 64] on button at bounding box center [229, 63] width 7 height 6
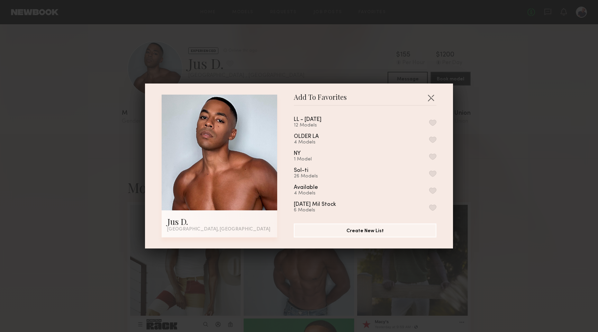
click at [432, 121] on button "button" at bounding box center [432, 122] width 7 height 6
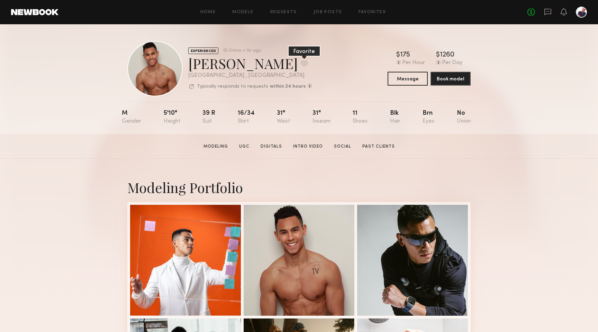
click at [301, 63] on button at bounding box center [304, 63] width 7 height 6
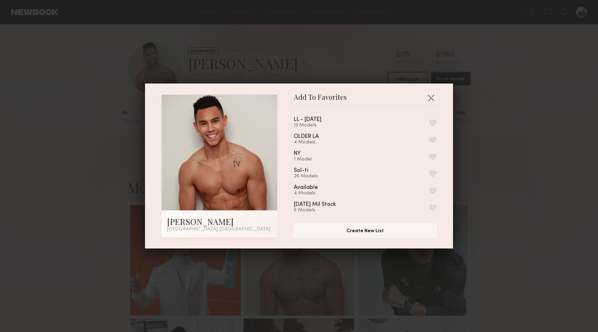
click at [432, 121] on button "button" at bounding box center [432, 122] width 7 height 6
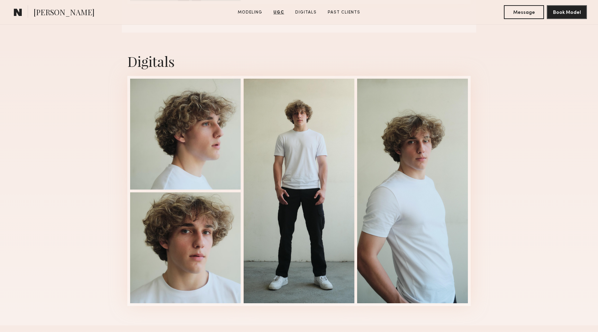
scroll to position [960, 0]
